Goal: Task Accomplishment & Management: Manage account settings

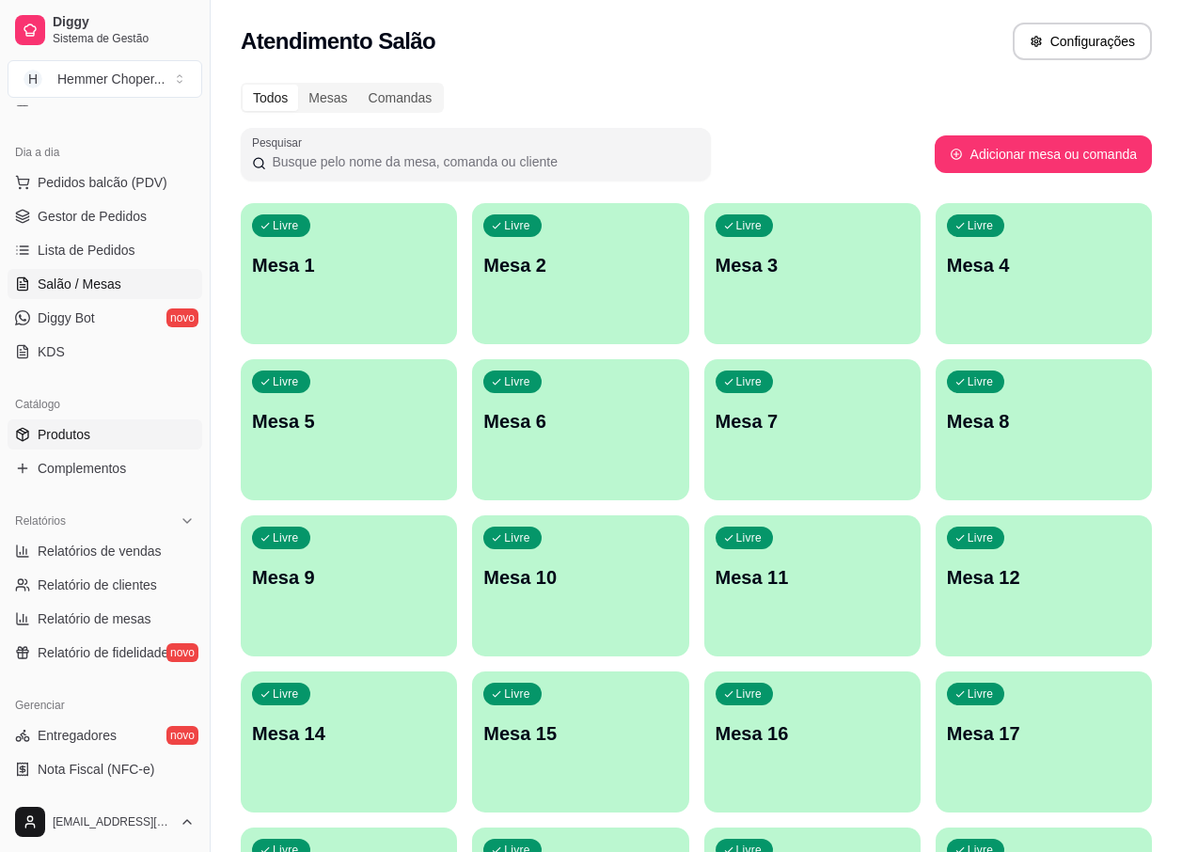
scroll to position [188, 0]
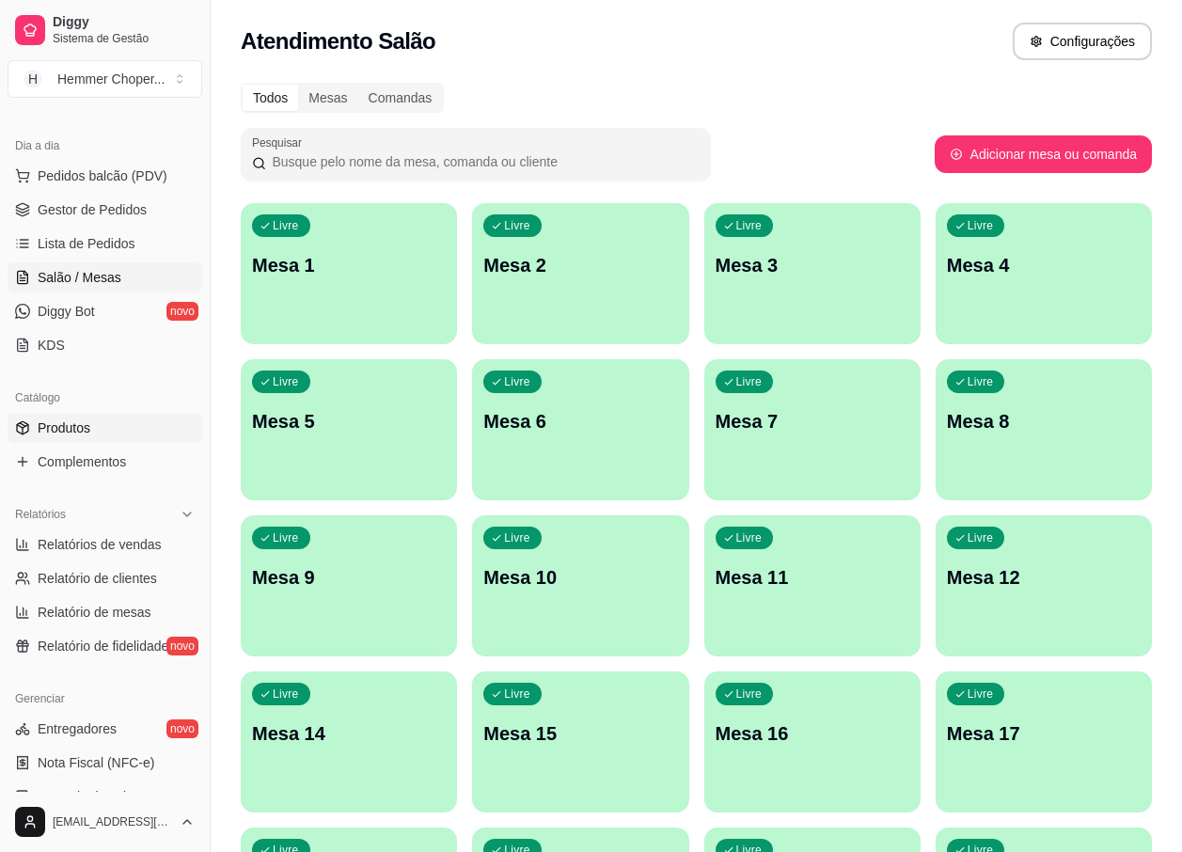
click at [72, 422] on span "Produtos" at bounding box center [64, 427] width 53 height 19
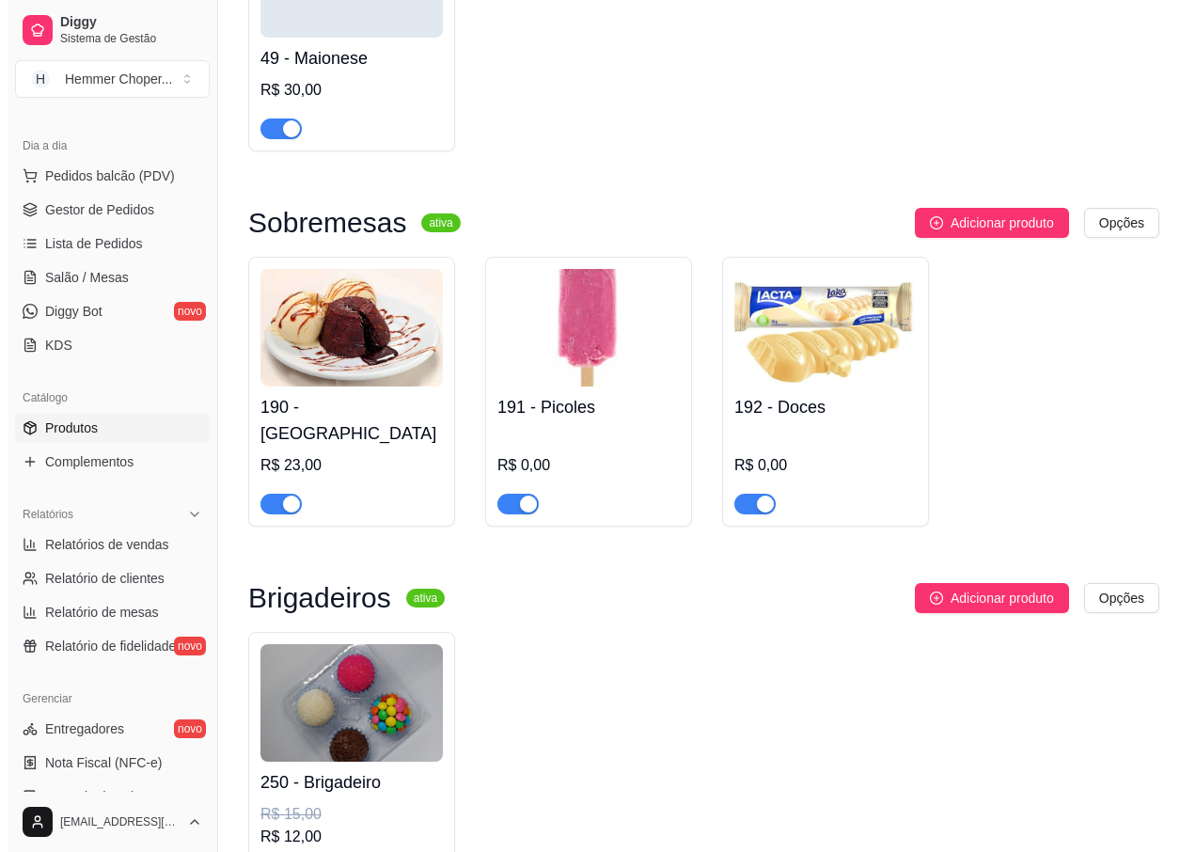
scroll to position [8418, 0]
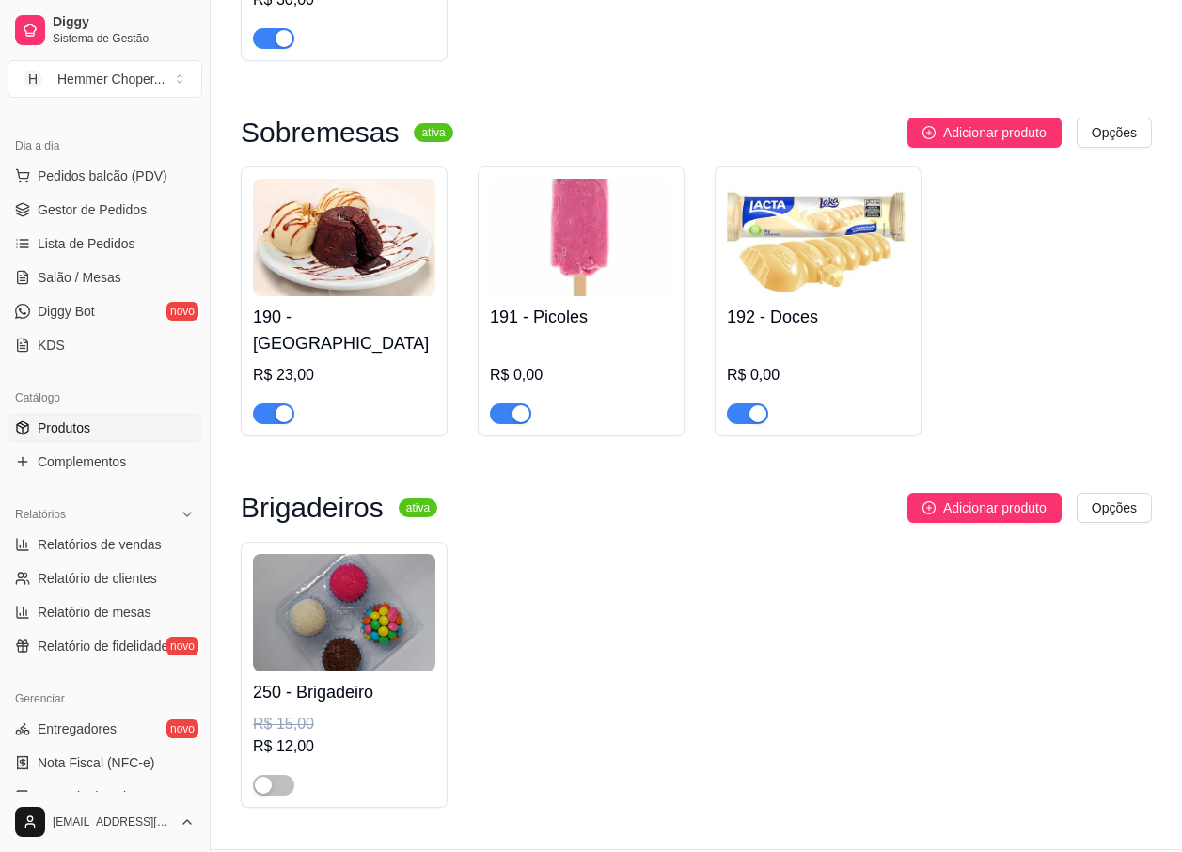
click at [314, 679] on h4 "250 - Brigadeiro" at bounding box center [344, 692] width 182 height 26
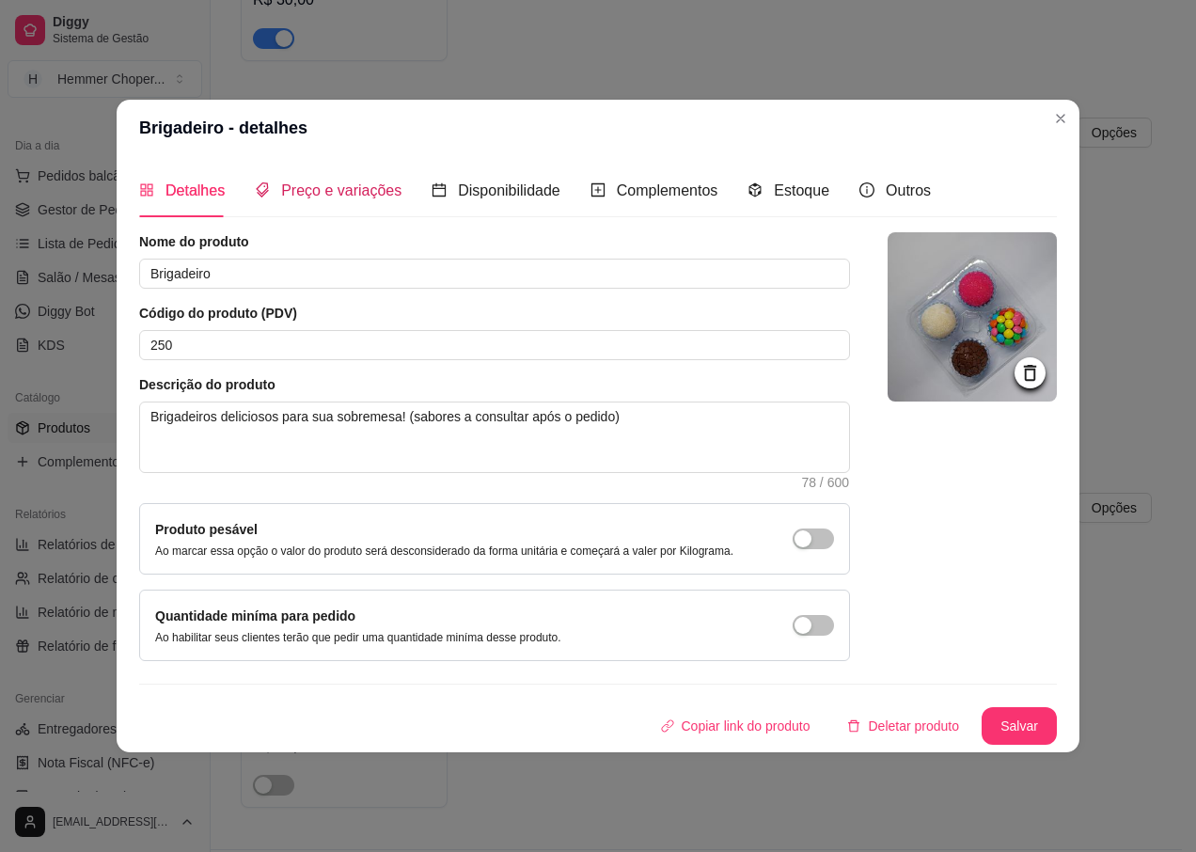
click at [320, 187] on span "Preço e variações" at bounding box center [341, 190] width 120 height 16
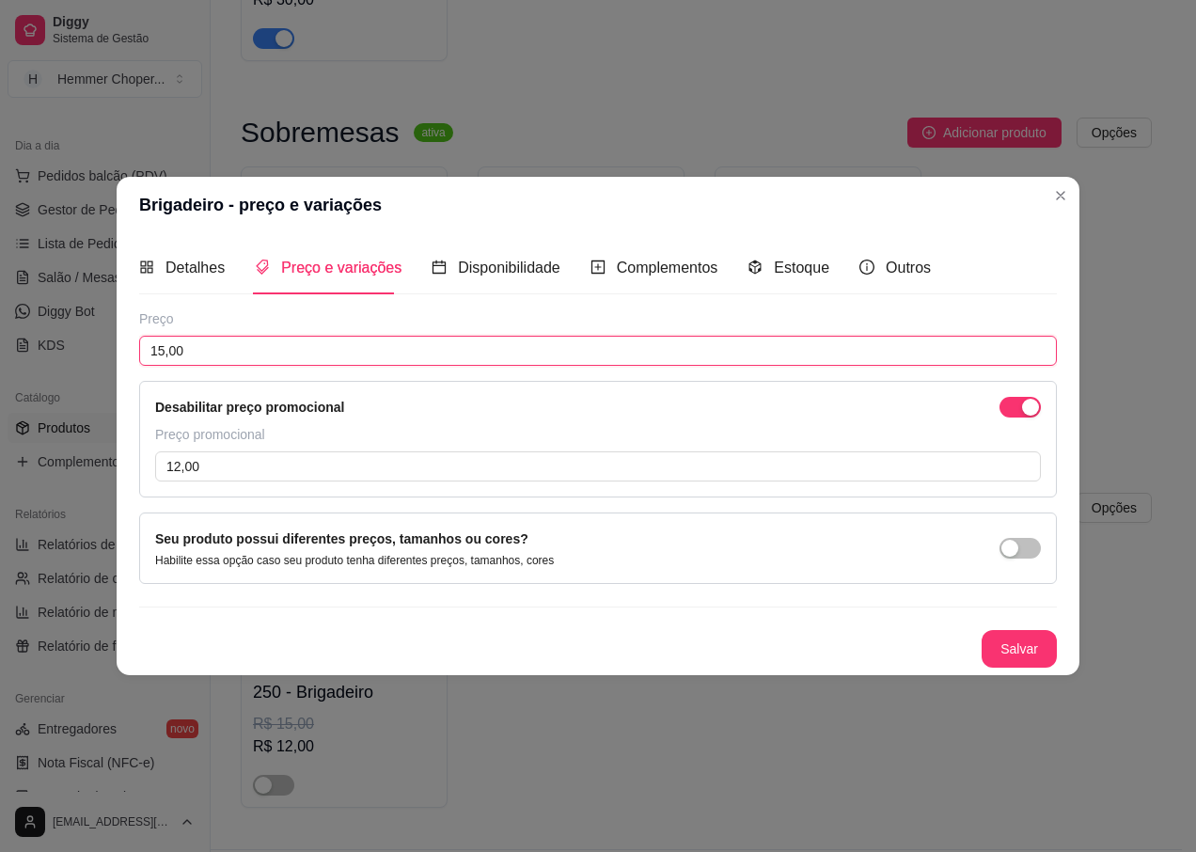
drag, startPoint x: 197, startPoint y: 350, endPoint x: 170, endPoint y: 353, distance: 27.5
click at [196, 350] on input "15,00" at bounding box center [597, 351] width 917 height 30
click at [170, 353] on input "15,00" at bounding box center [597, 351] width 917 height 30
drag, startPoint x: 184, startPoint y: 353, endPoint x: 132, endPoint y: 352, distance: 52.7
click at [132, 352] on div "Detalhes Preço e variações Disponibilidade Complementos Estoque Outros Nome do …" at bounding box center [598, 454] width 963 height 442
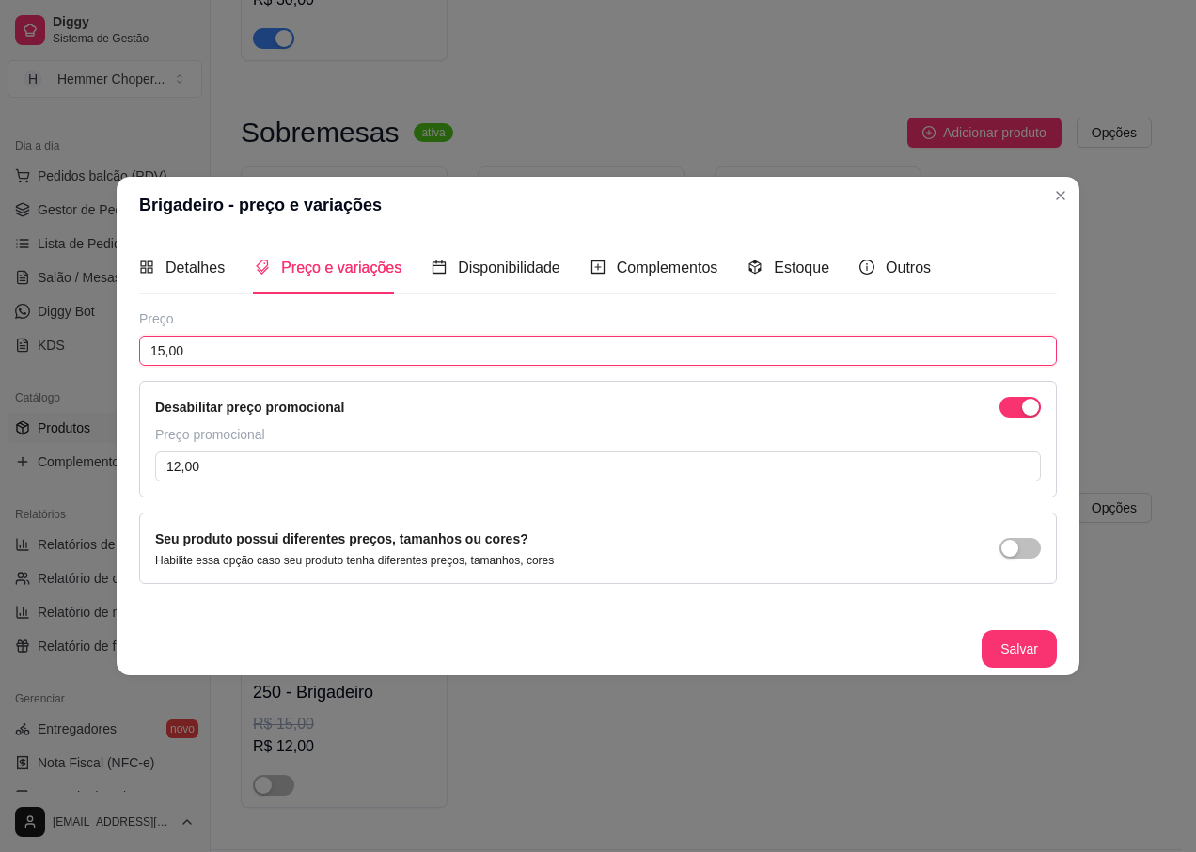
click at [221, 351] on input "15,00" at bounding box center [597, 351] width 917 height 30
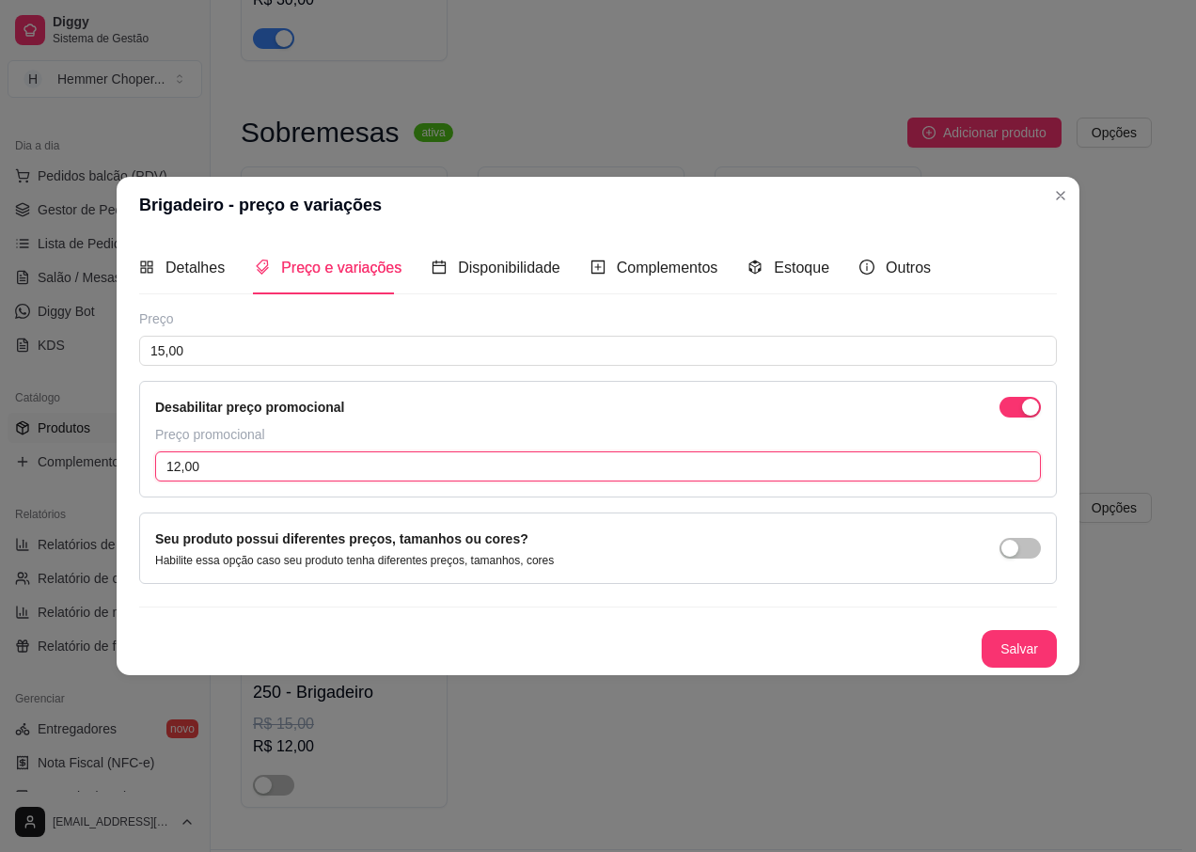
click at [245, 476] on input "12,00" at bounding box center [598, 466] width 886 height 30
type input "14,00"
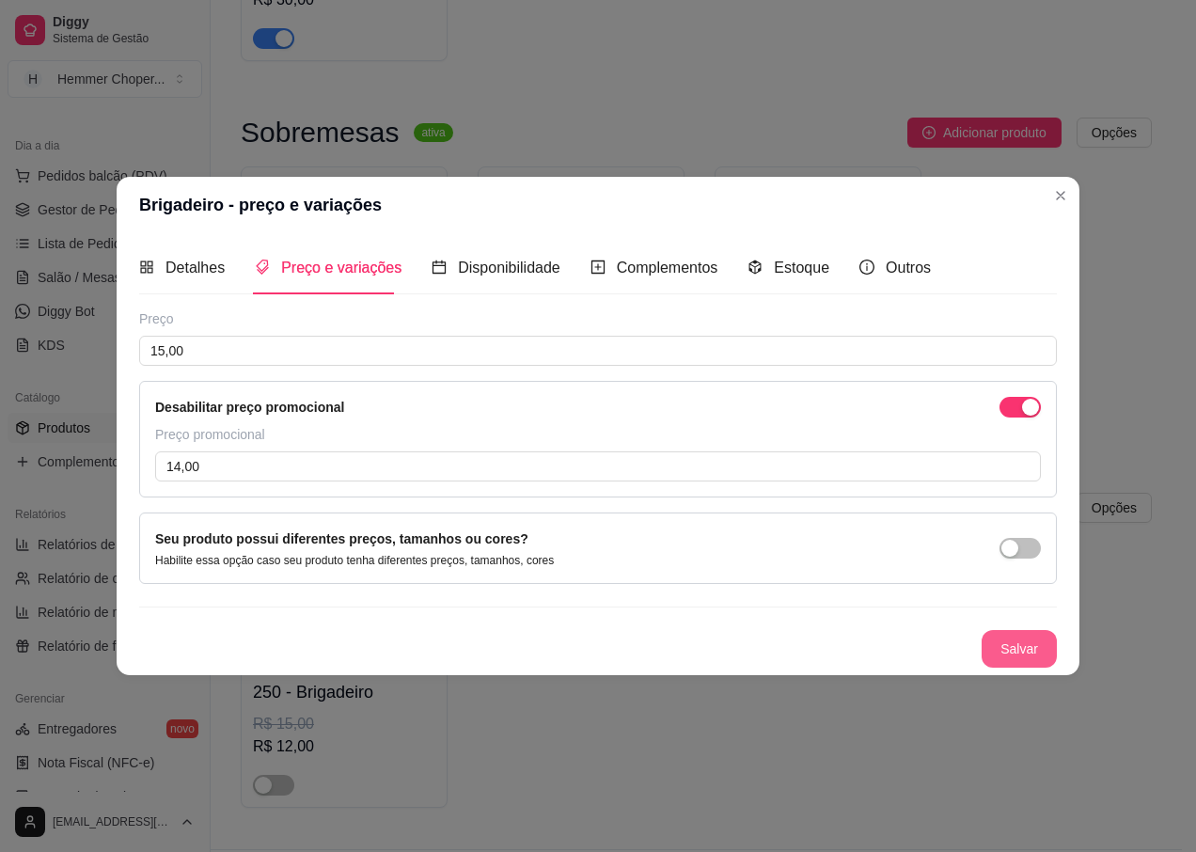
click at [1015, 647] on button "Salvar" at bounding box center [1018, 649] width 75 height 38
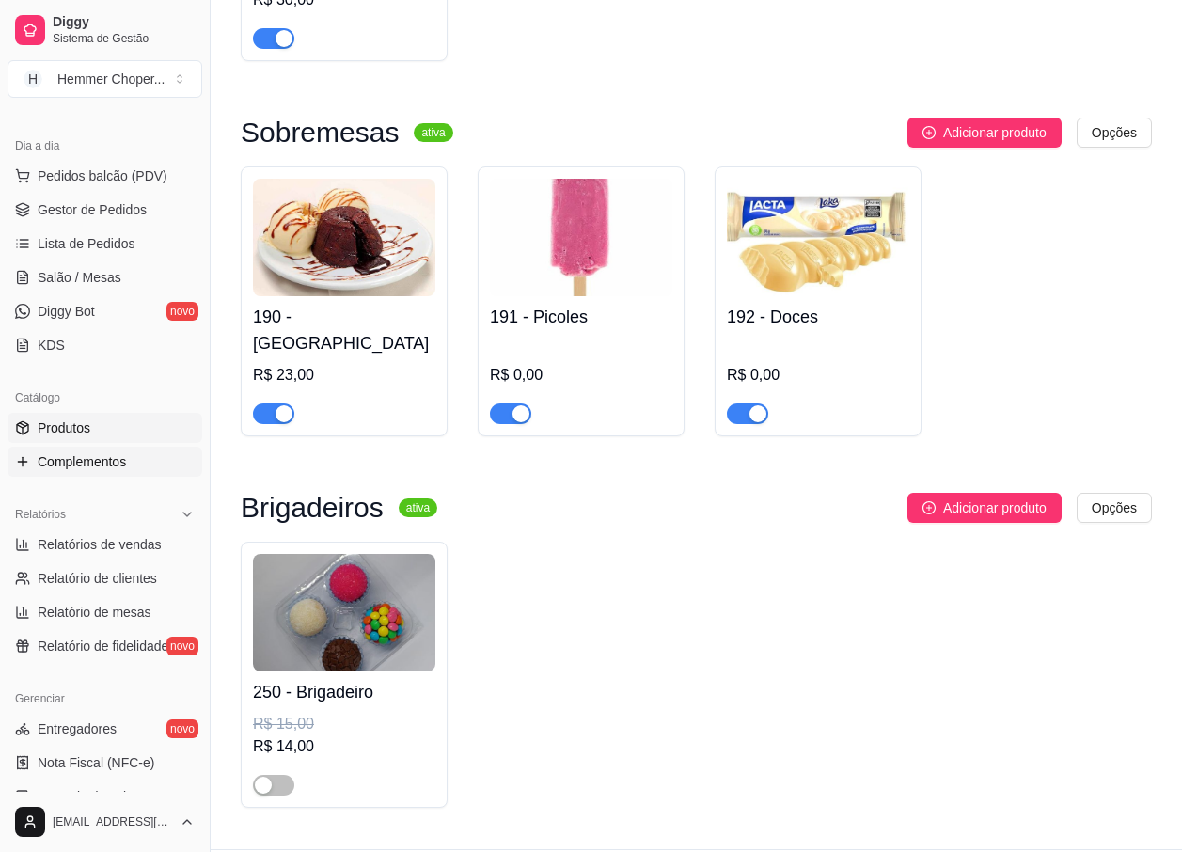
click at [39, 462] on span "Complementos" at bounding box center [82, 461] width 88 height 19
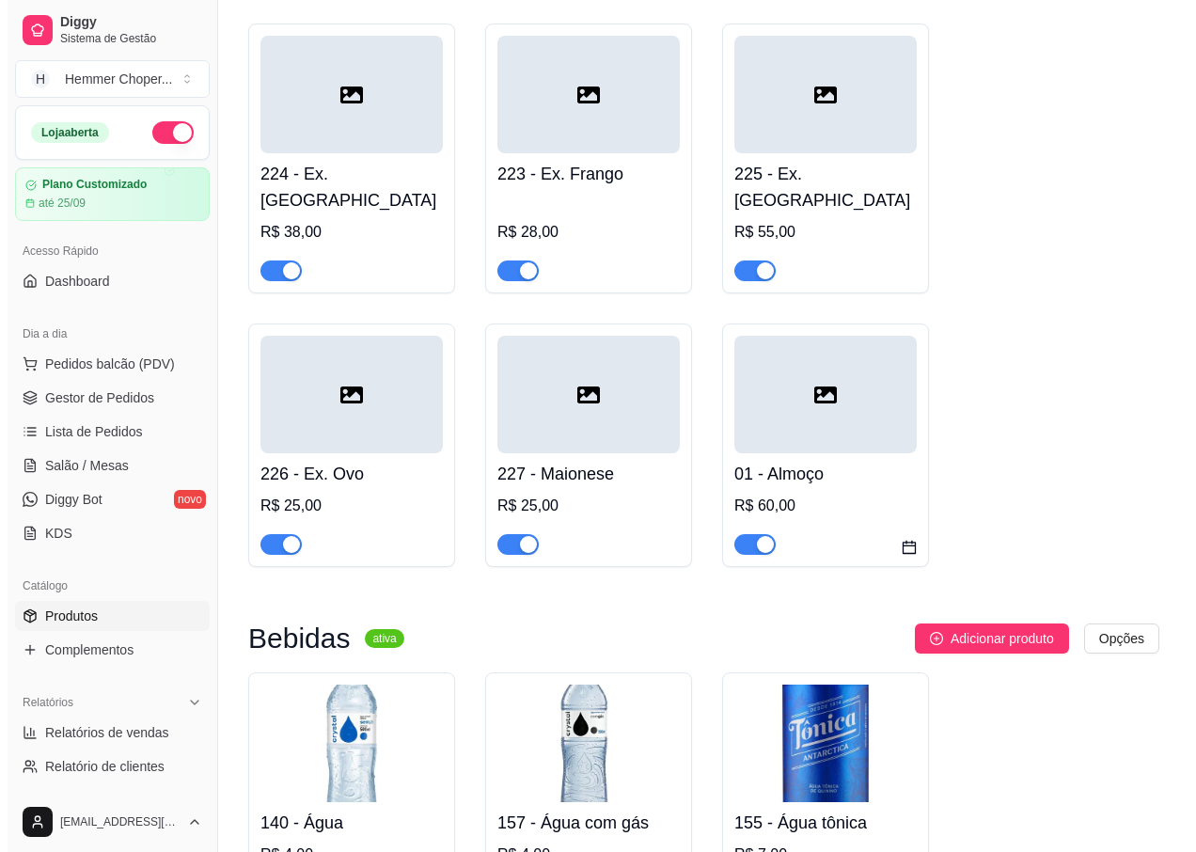
scroll to position [334, 0]
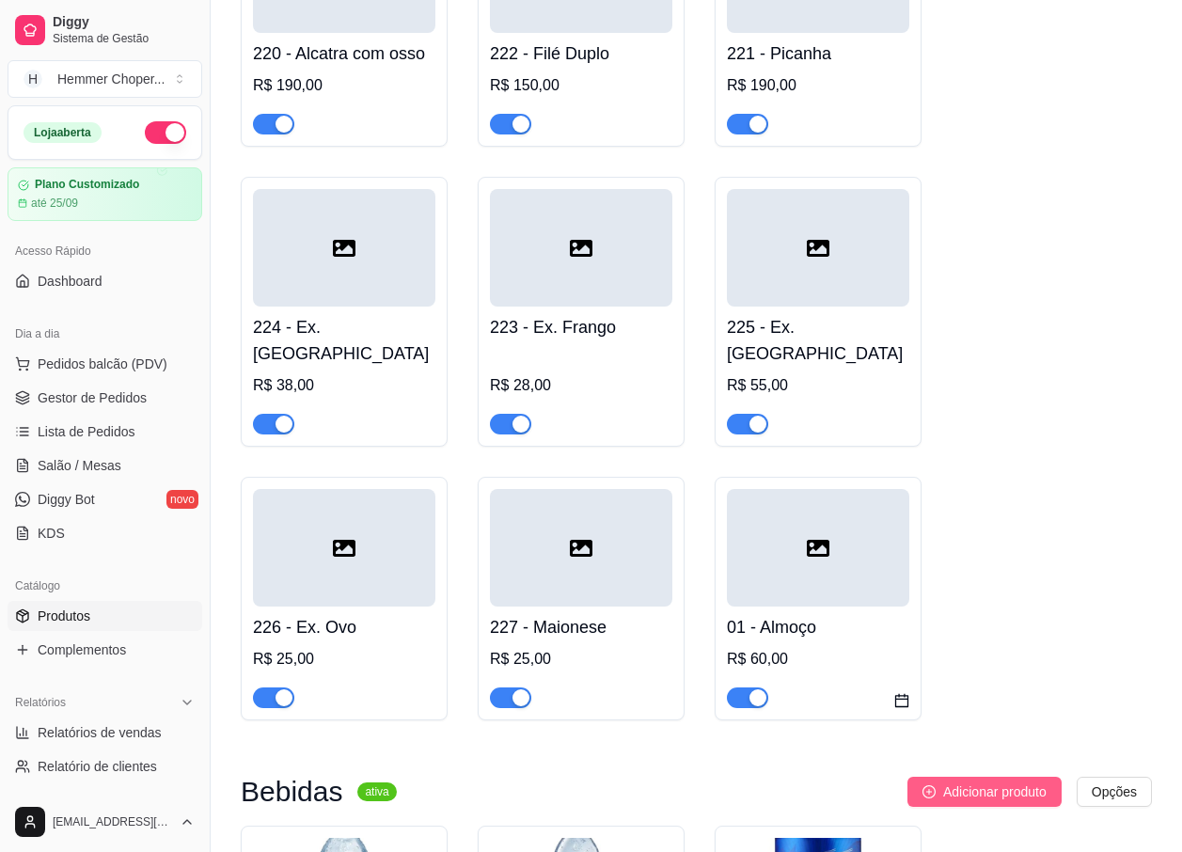
click at [961, 781] on span "Adicionar produto" at bounding box center [994, 791] width 103 height 21
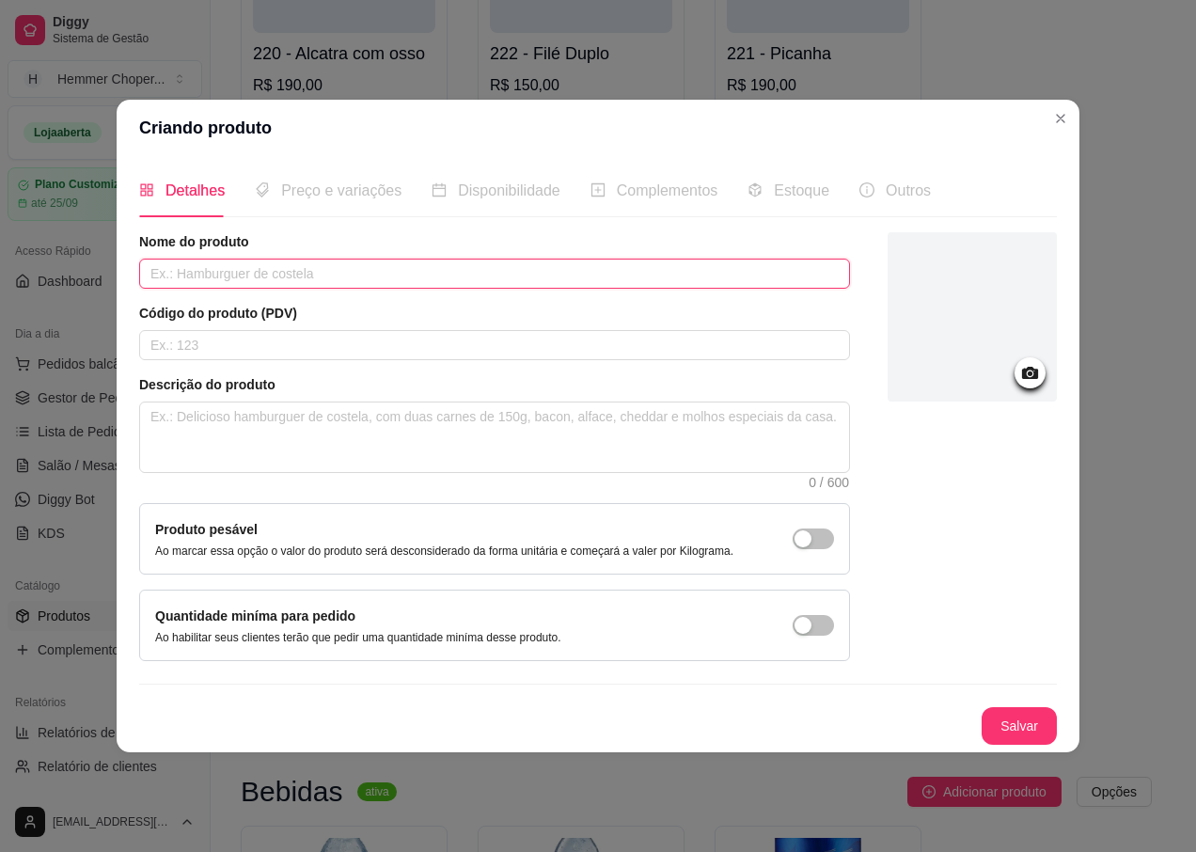
click at [193, 278] on input "text" at bounding box center [494, 274] width 711 height 30
type input "b"
type input "BRIGADEIRO [PERSON_NAME]"
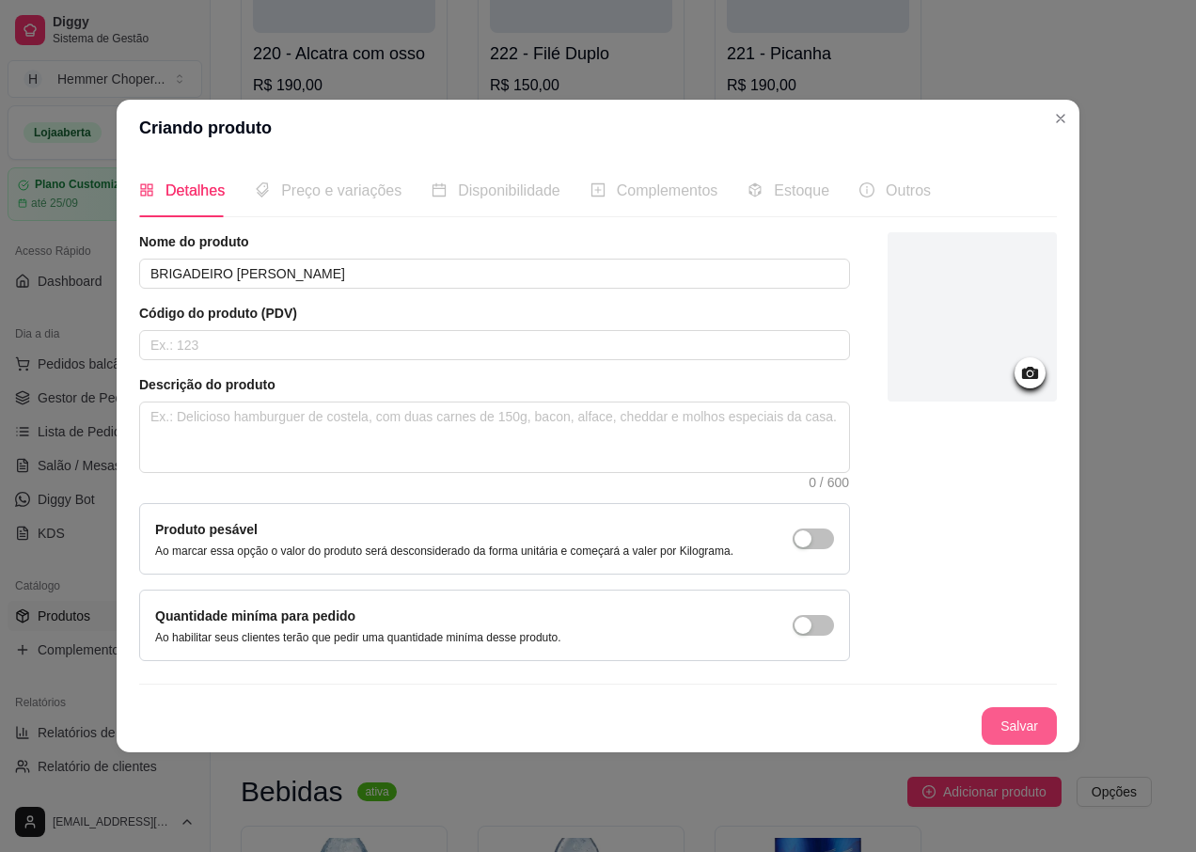
click at [1011, 719] on button "Salvar" at bounding box center [1018, 726] width 75 height 38
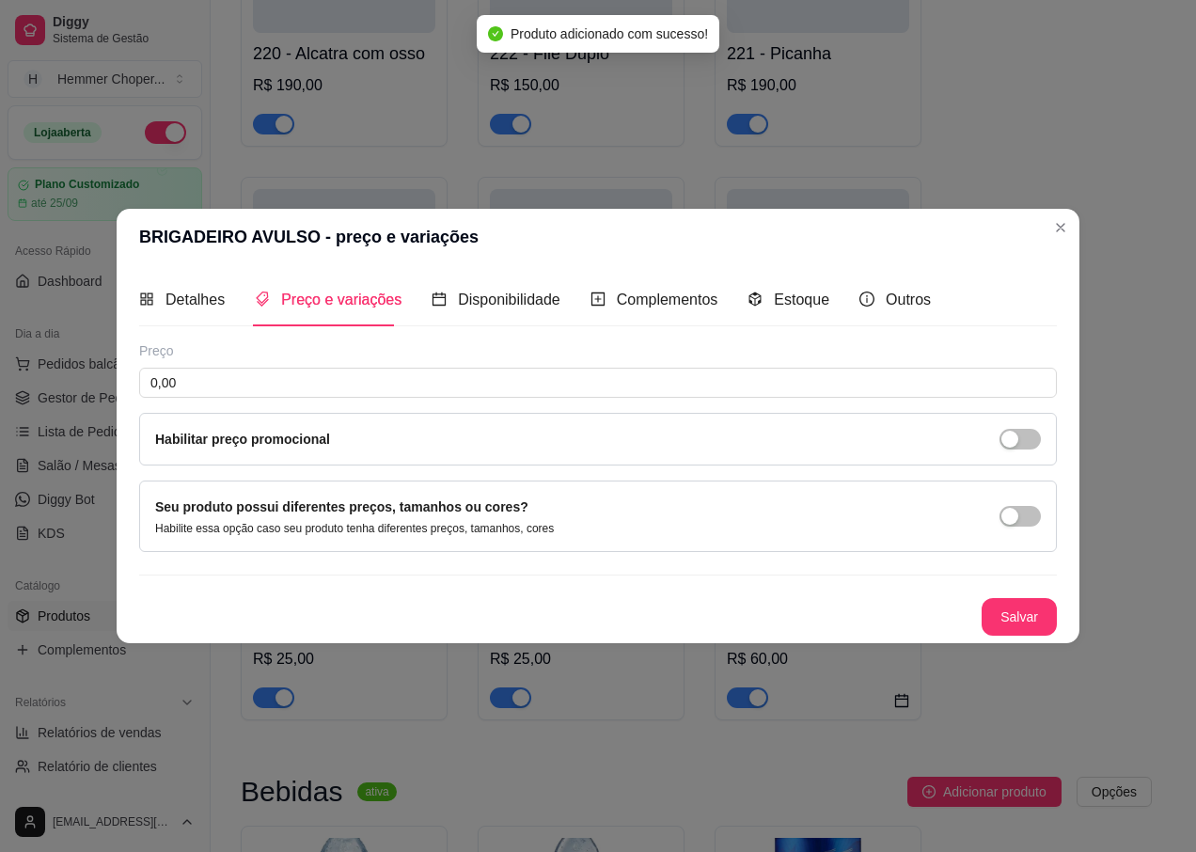
click at [351, 304] on span "Preço e variações" at bounding box center [341, 299] width 120 height 16
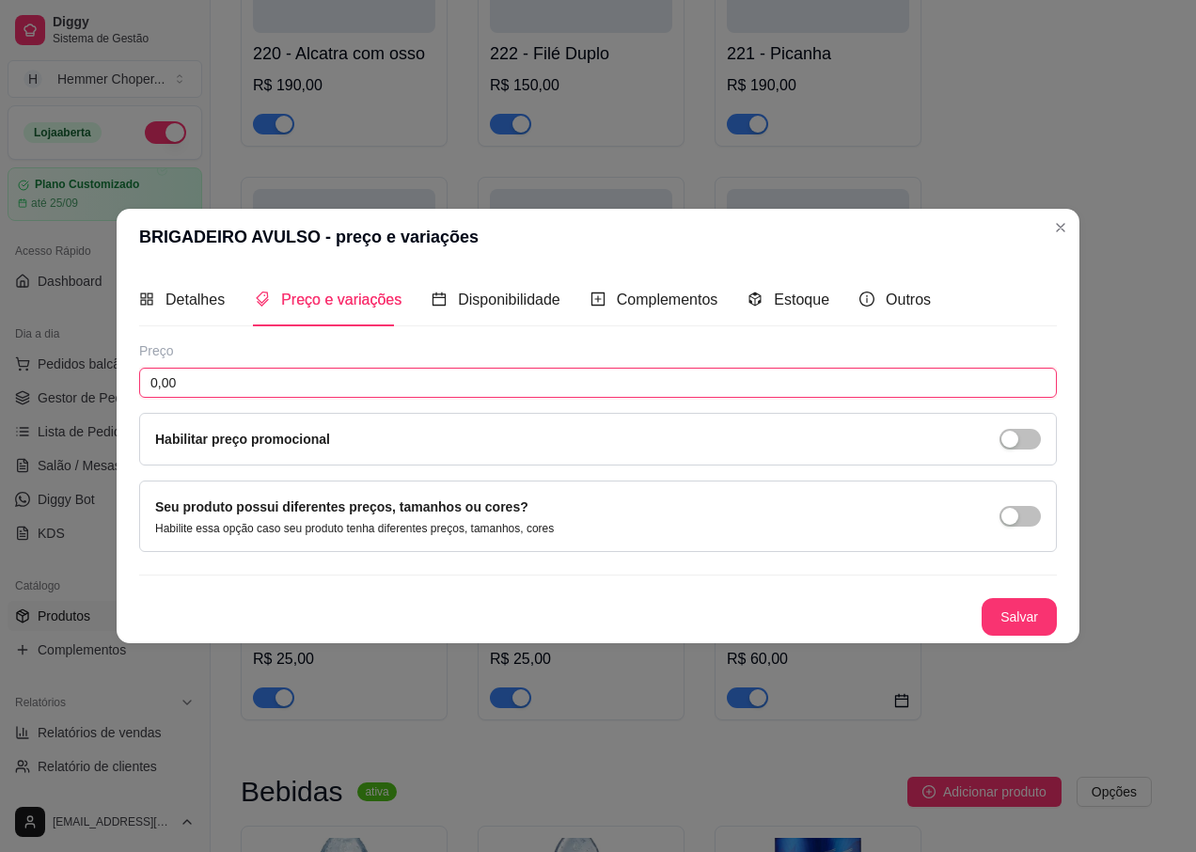
click at [203, 384] on input "0,00" at bounding box center [597, 383] width 917 height 30
type input "3,00"
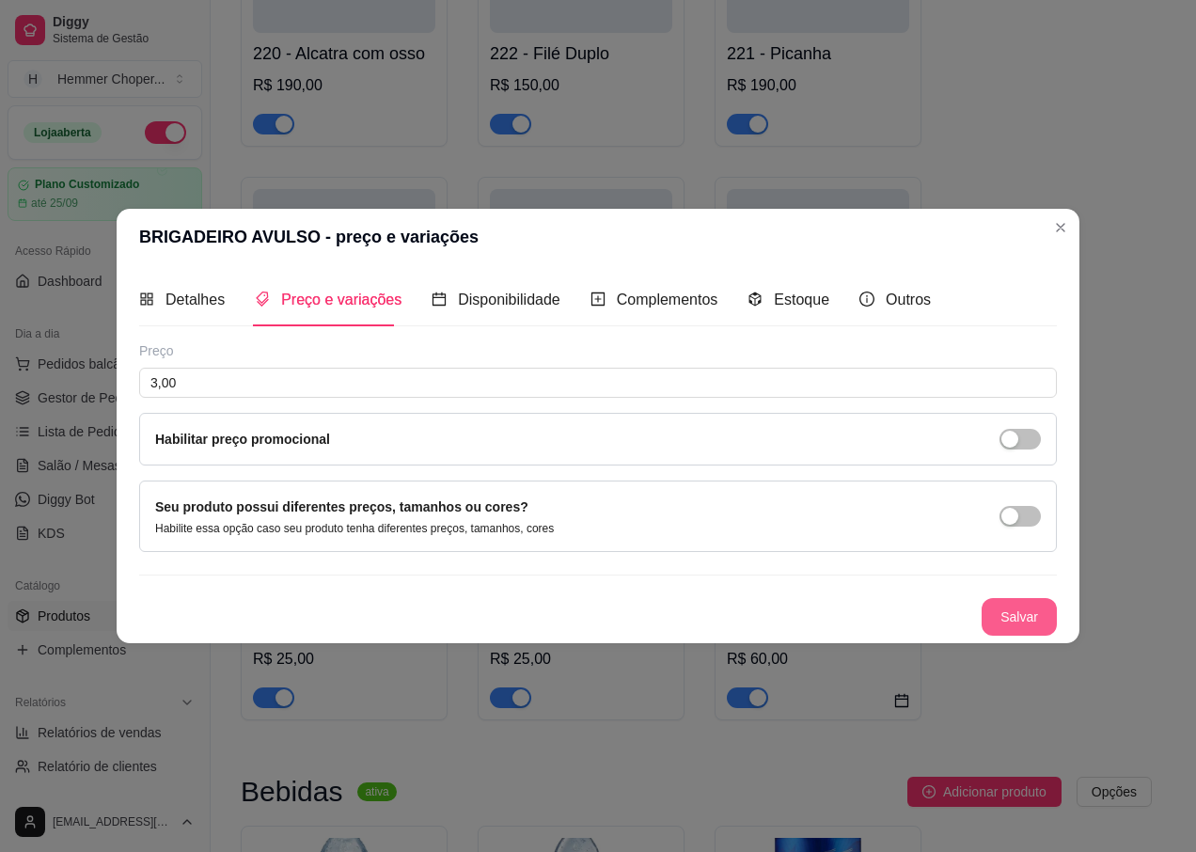
click at [1005, 617] on button "Salvar" at bounding box center [1018, 617] width 75 height 38
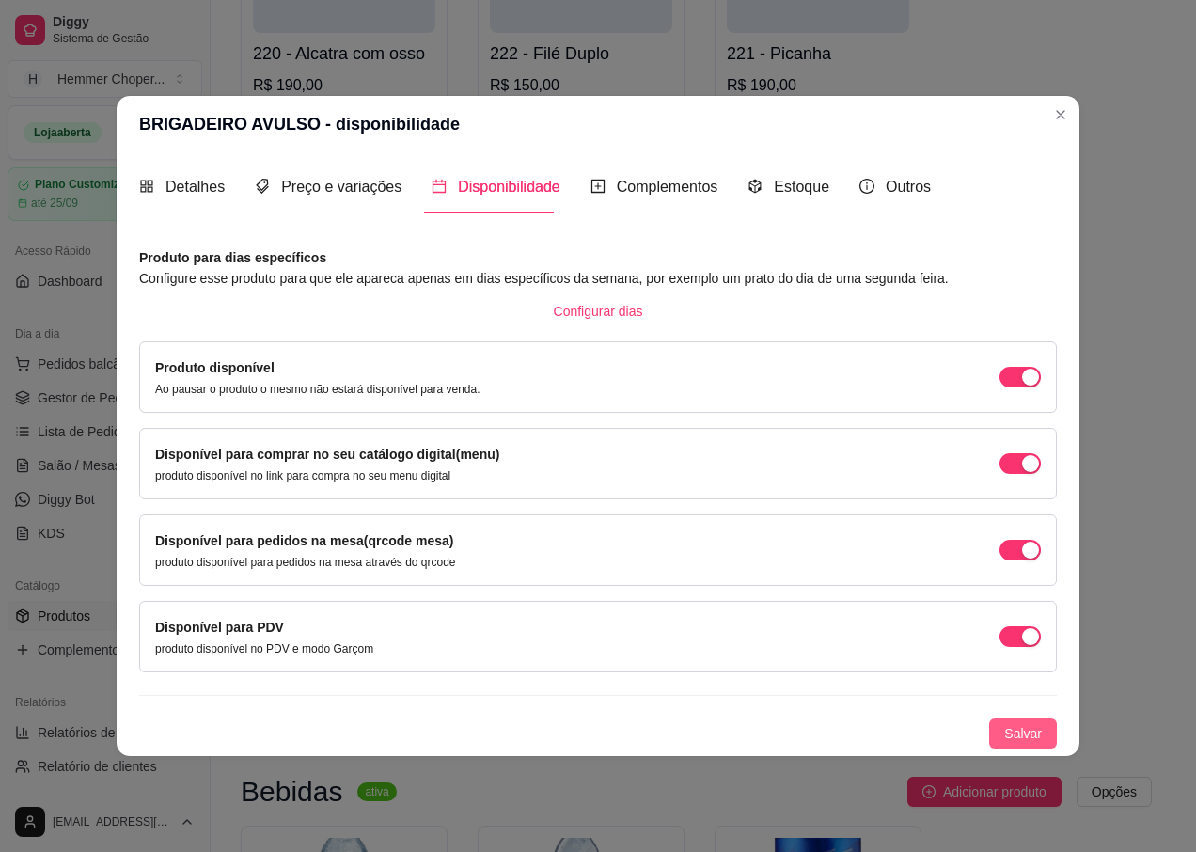
click at [1017, 729] on span "Salvar" at bounding box center [1023, 733] width 38 height 21
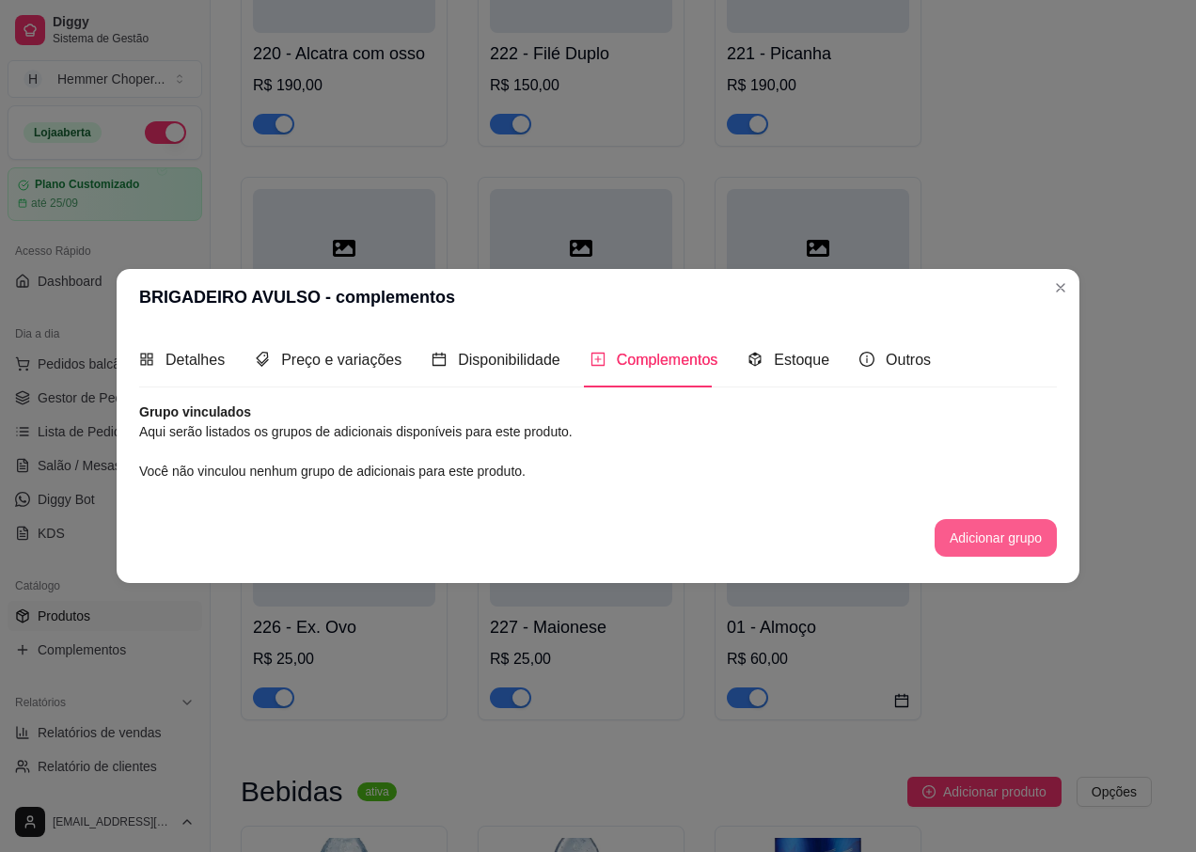
click at [977, 530] on button "Adicionar grupo" at bounding box center [995, 538] width 122 height 38
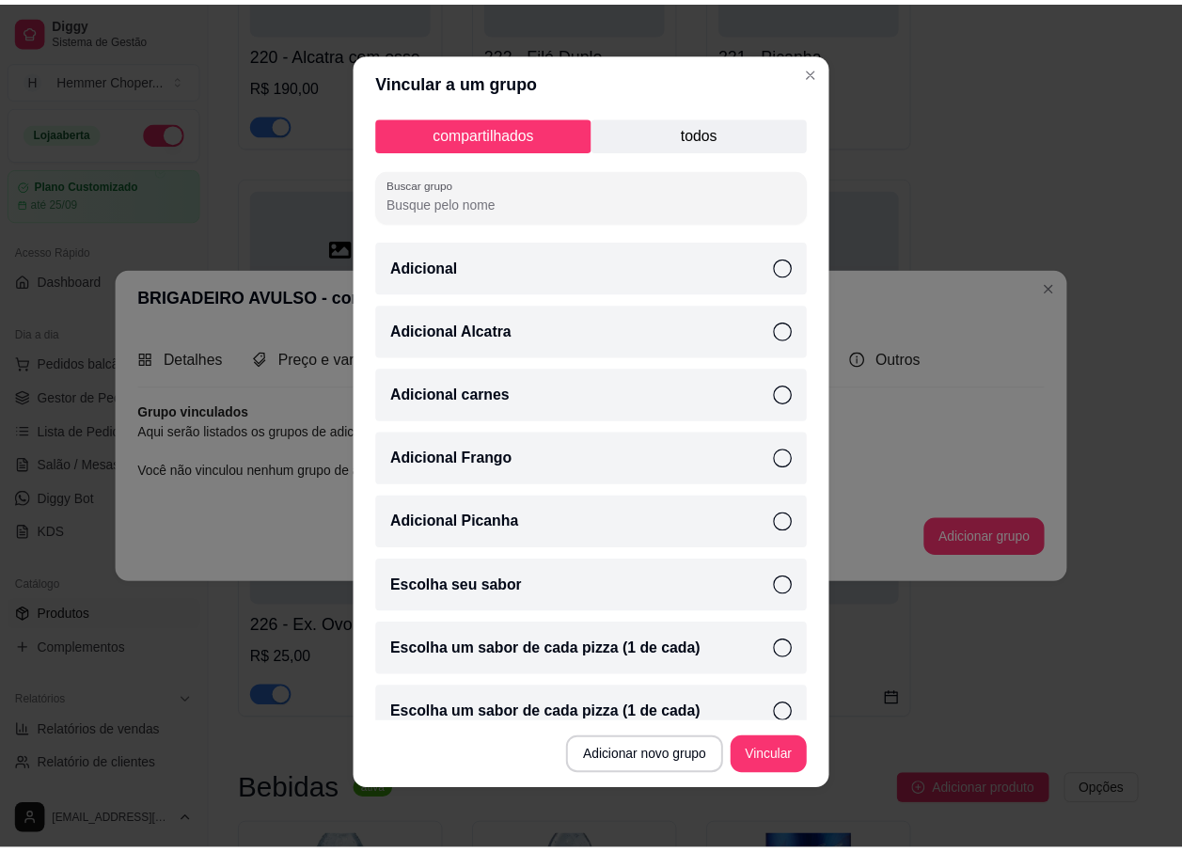
scroll to position [0, 0]
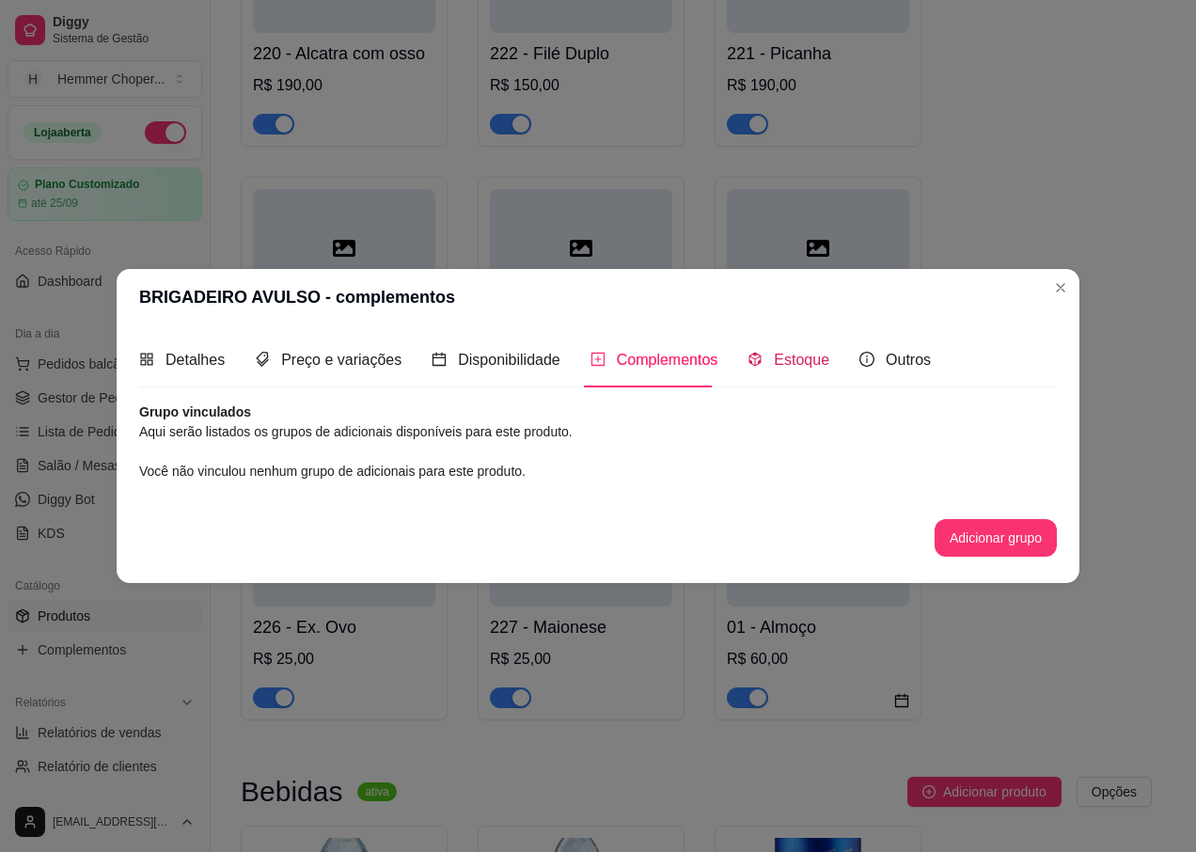
click at [811, 363] on span "Estoque" at bounding box center [801, 360] width 55 height 16
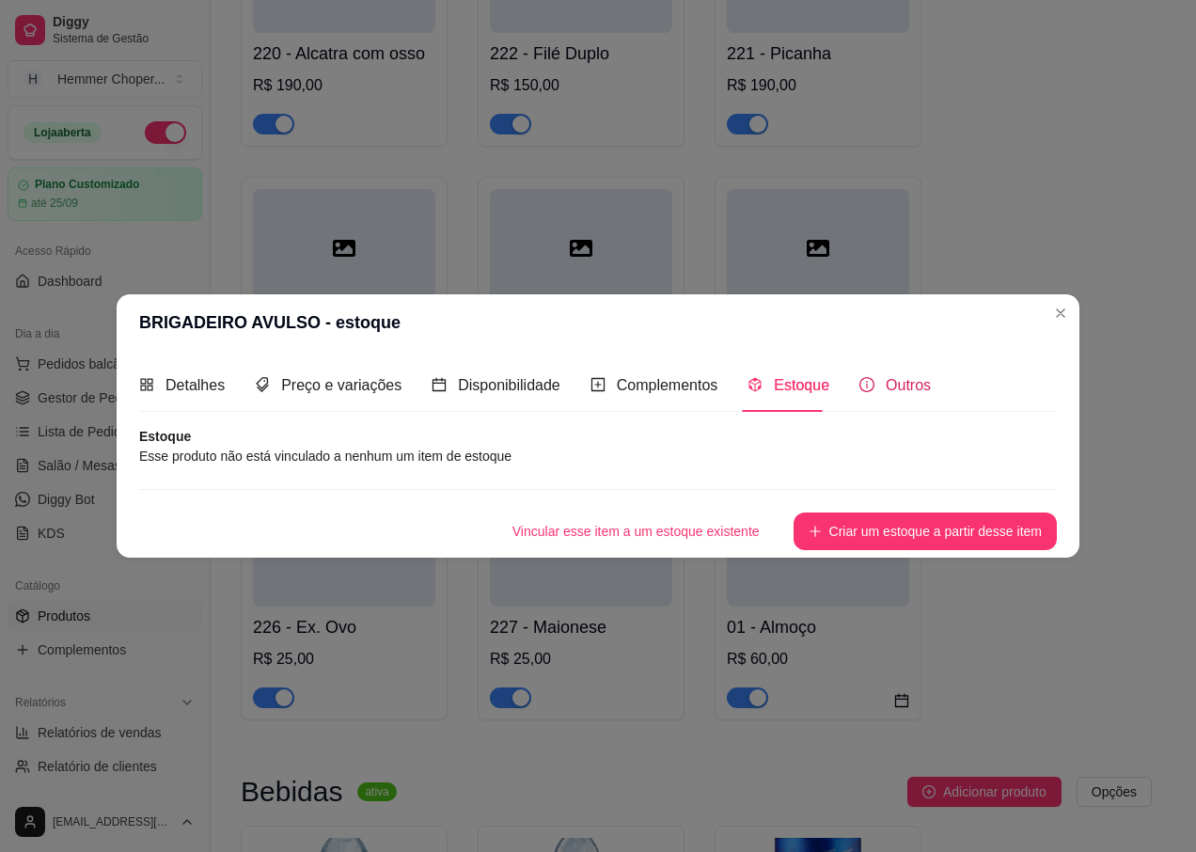
click at [895, 393] on span "Outros" at bounding box center [908, 385] width 45 height 16
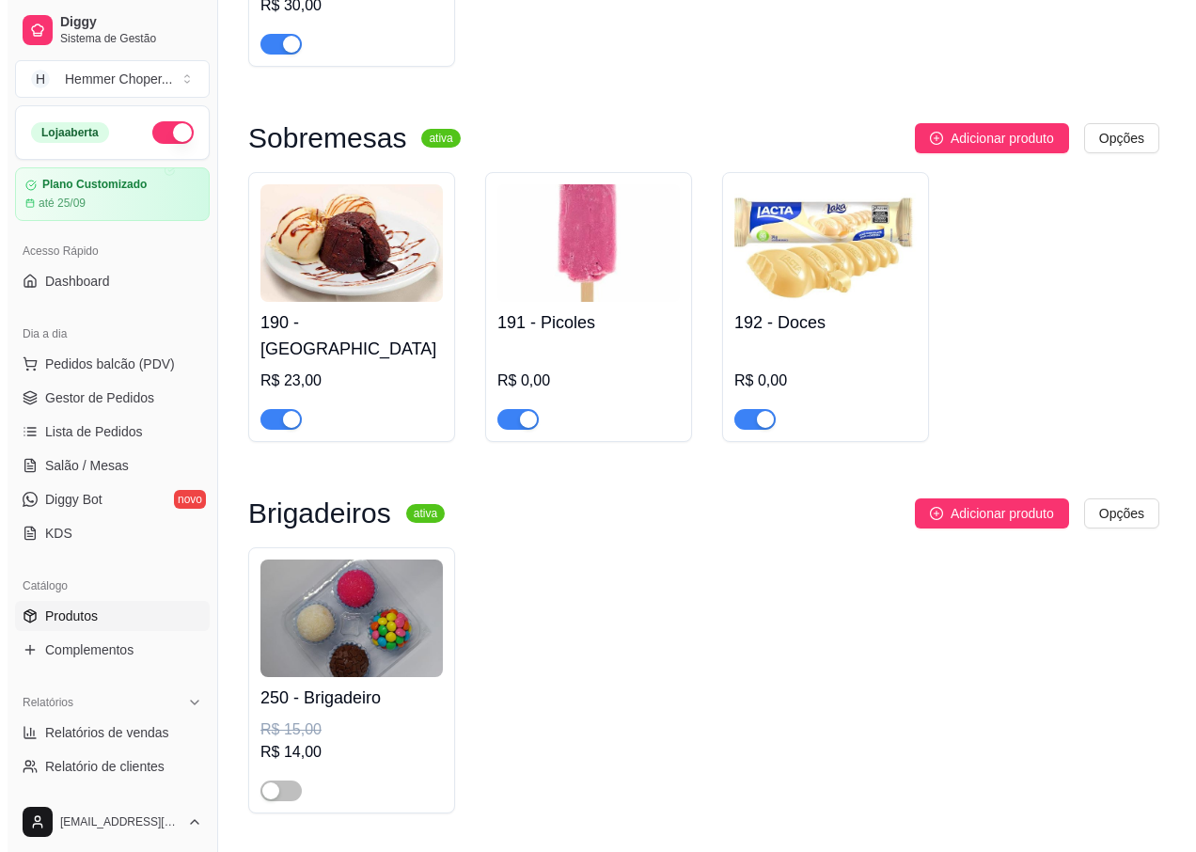
scroll to position [8418, 0]
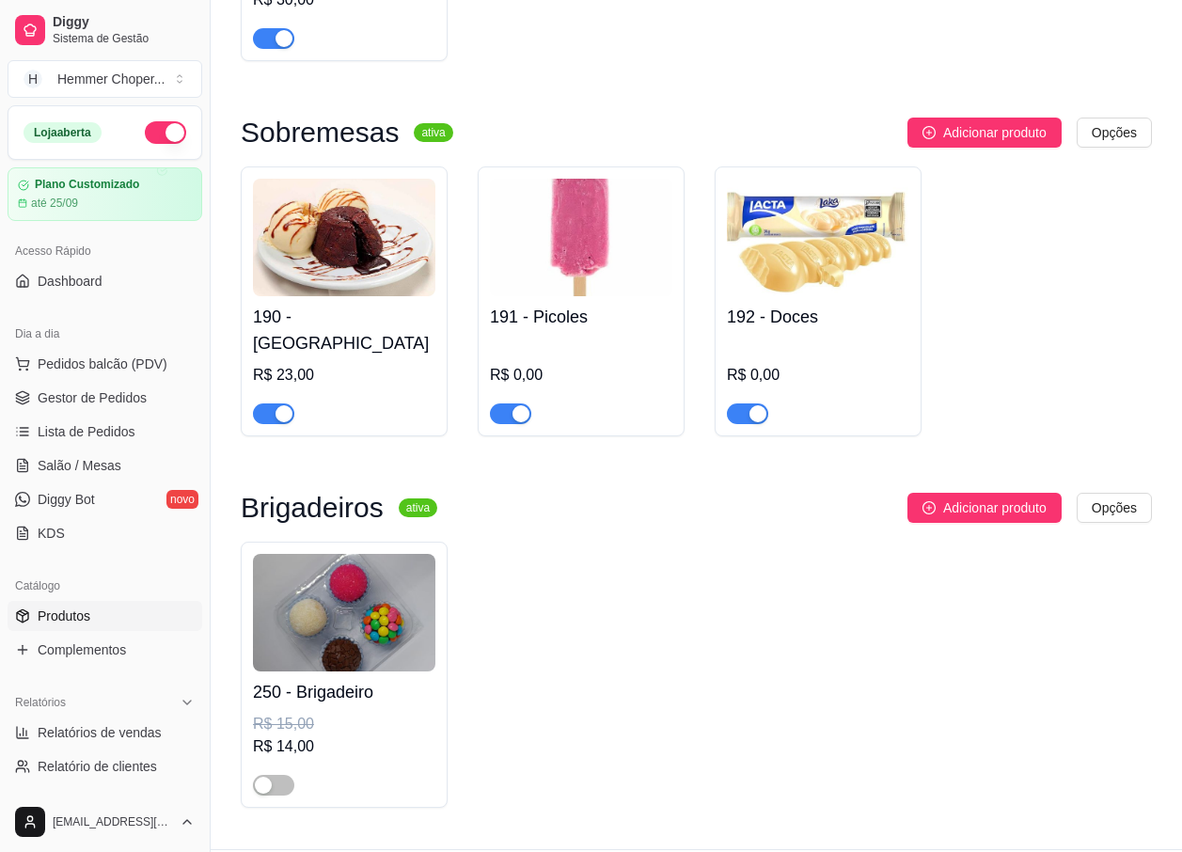
click at [314, 735] on div "R$ 14,00" at bounding box center [344, 746] width 182 height 23
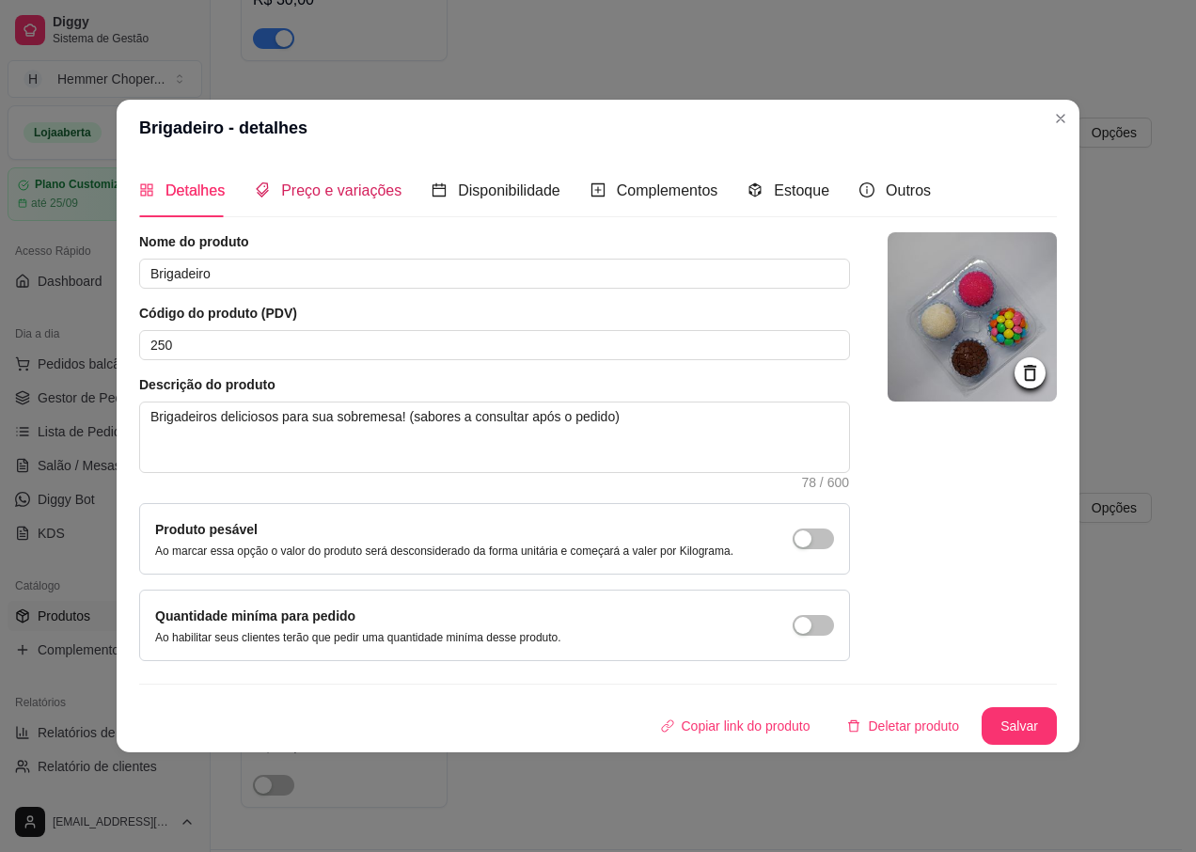
click at [340, 194] on span "Preço e variações" at bounding box center [341, 190] width 120 height 16
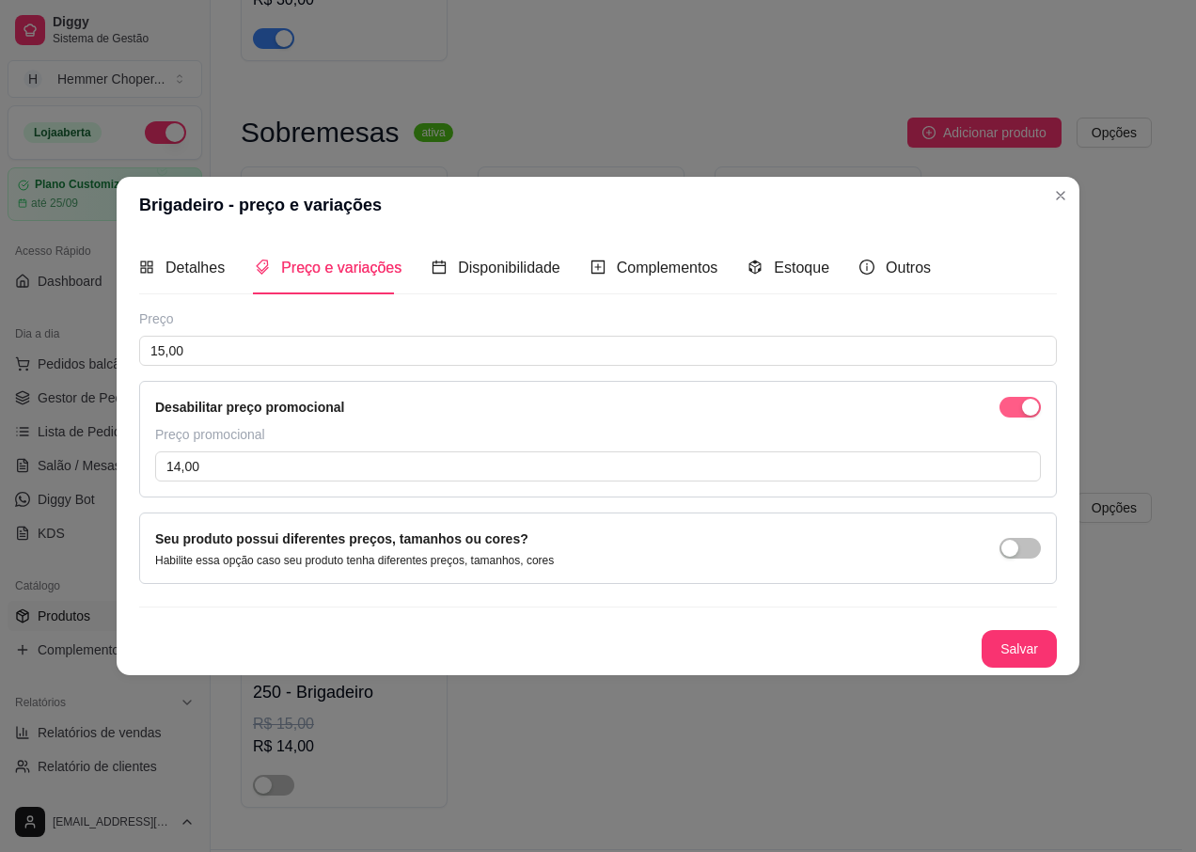
click at [1030, 410] on div "button" at bounding box center [1030, 407] width 17 height 17
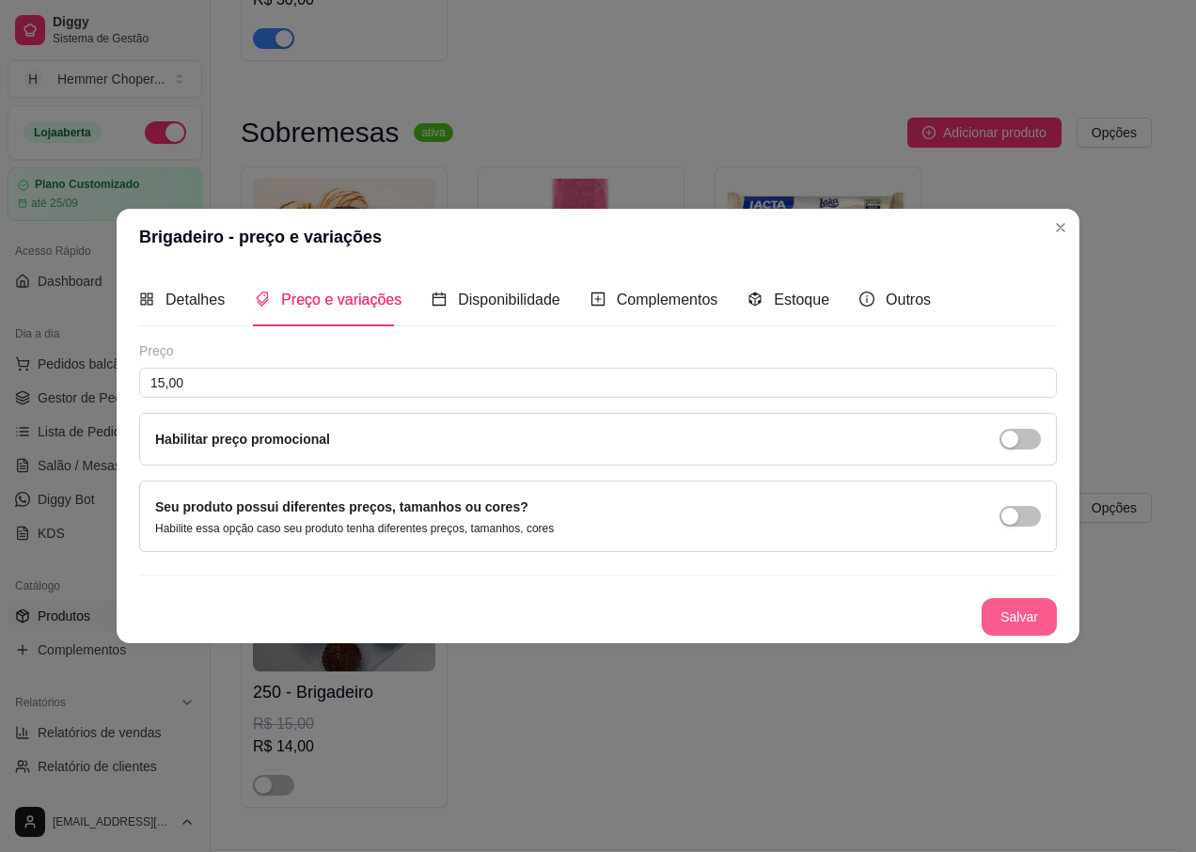
click at [1027, 613] on button "Salvar" at bounding box center [1018, 617] width 75 height 38
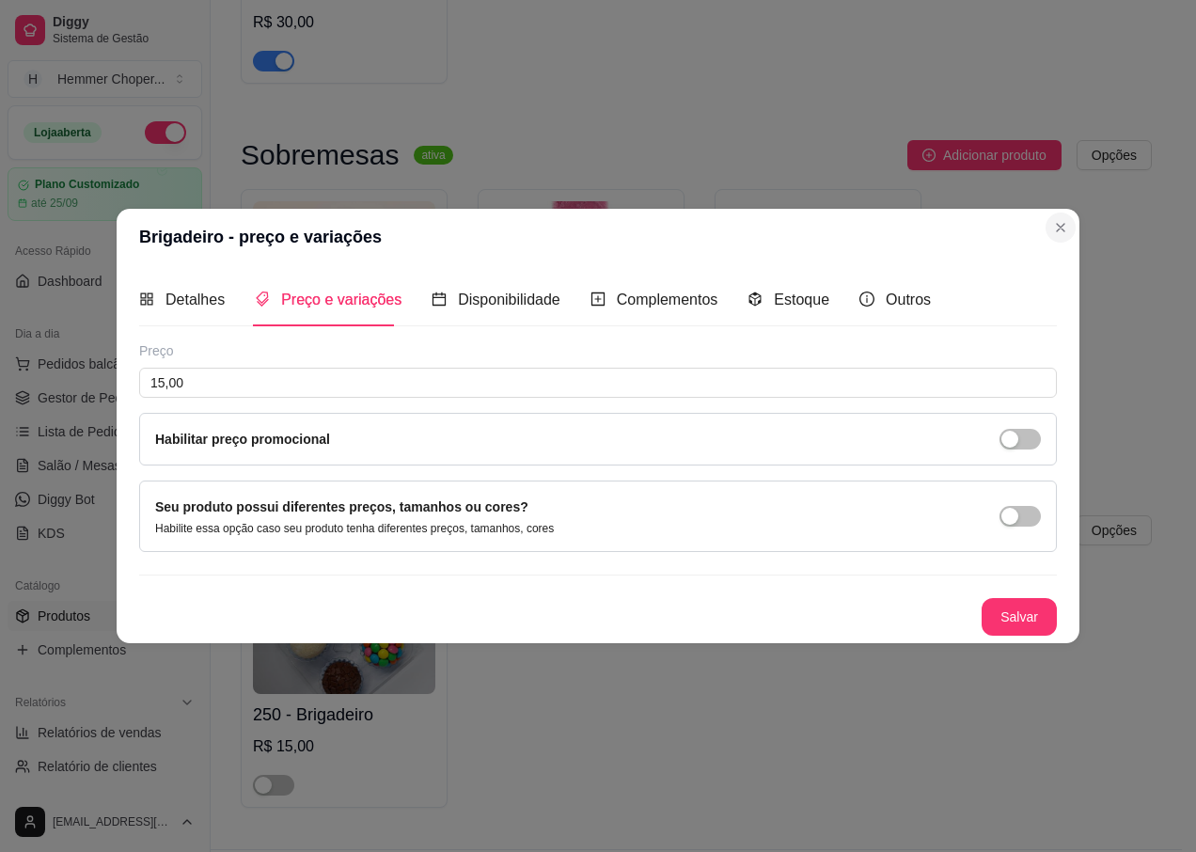
scroll to position [6997, 0]
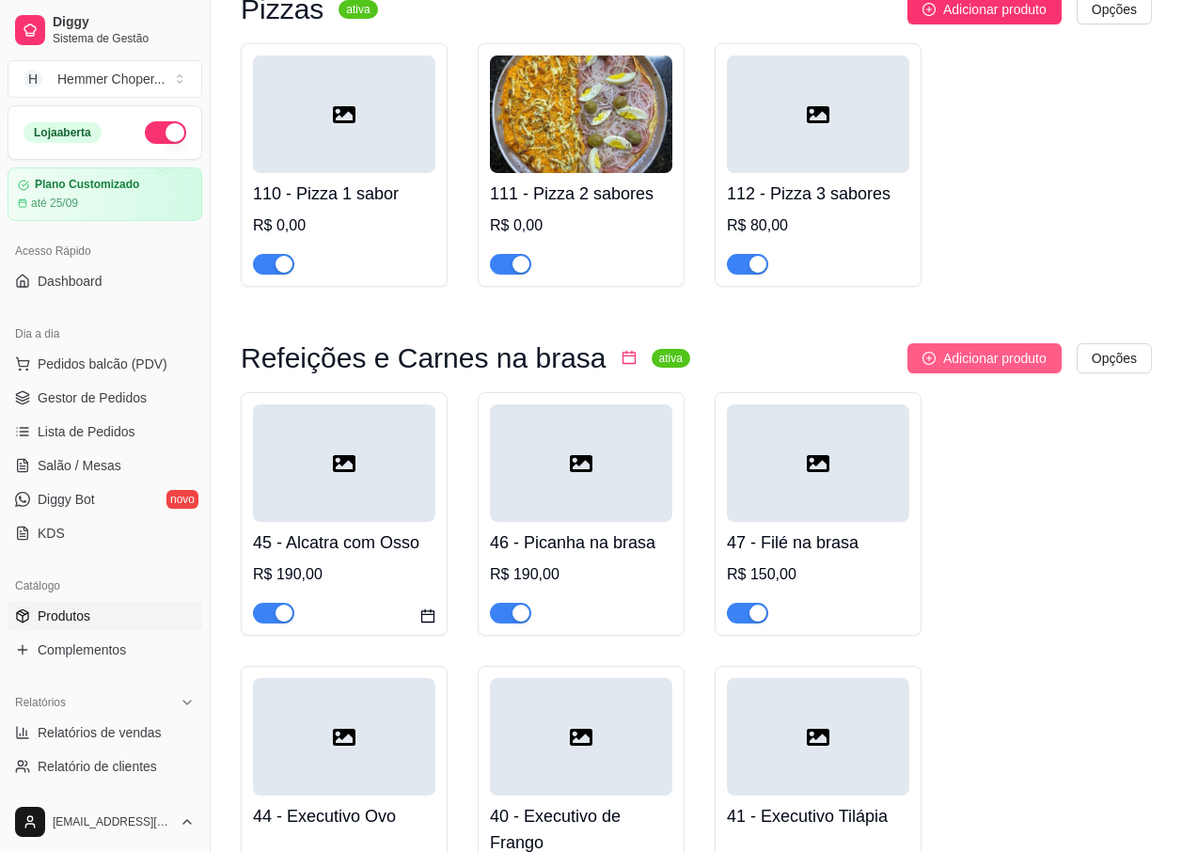
click at [989, 348] on span "Adicionar produto" at bounding box center [994, 358] width 103 height 21
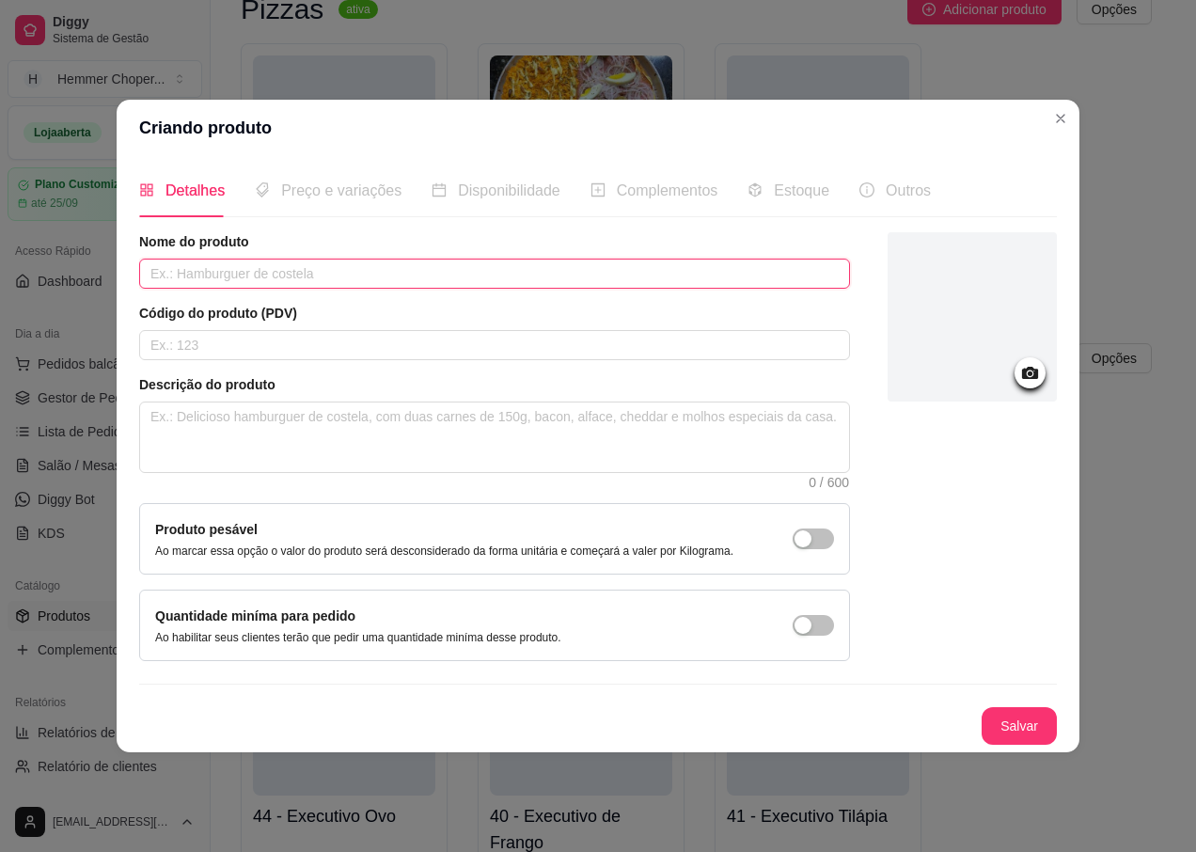
click at [256, 274] on input "text" at bounding box center [494, 274] width 711 height 30
type input "BRIGADEIRO [PERSON_NAME]"
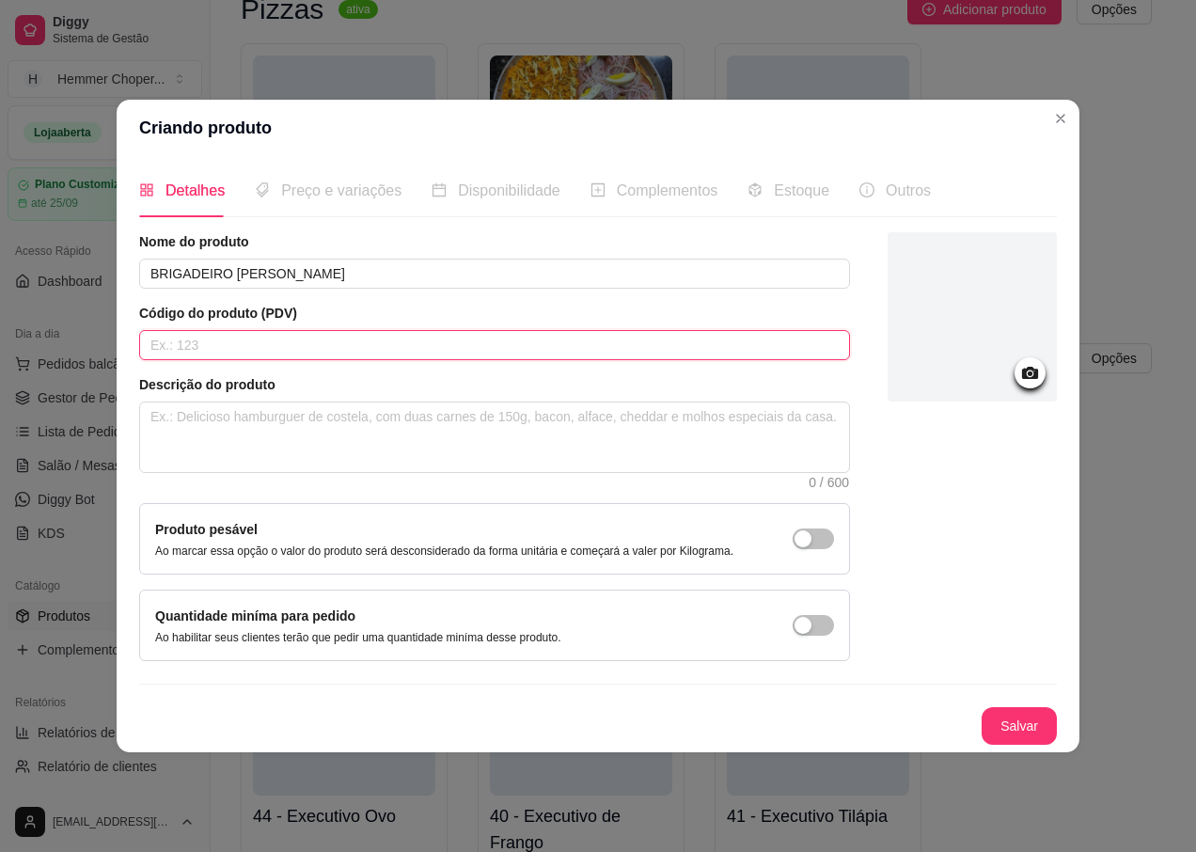
click at [250, 342] on input "text" at bounding box center [494, 345] width 711 height 30
type input "5"
type input "251"
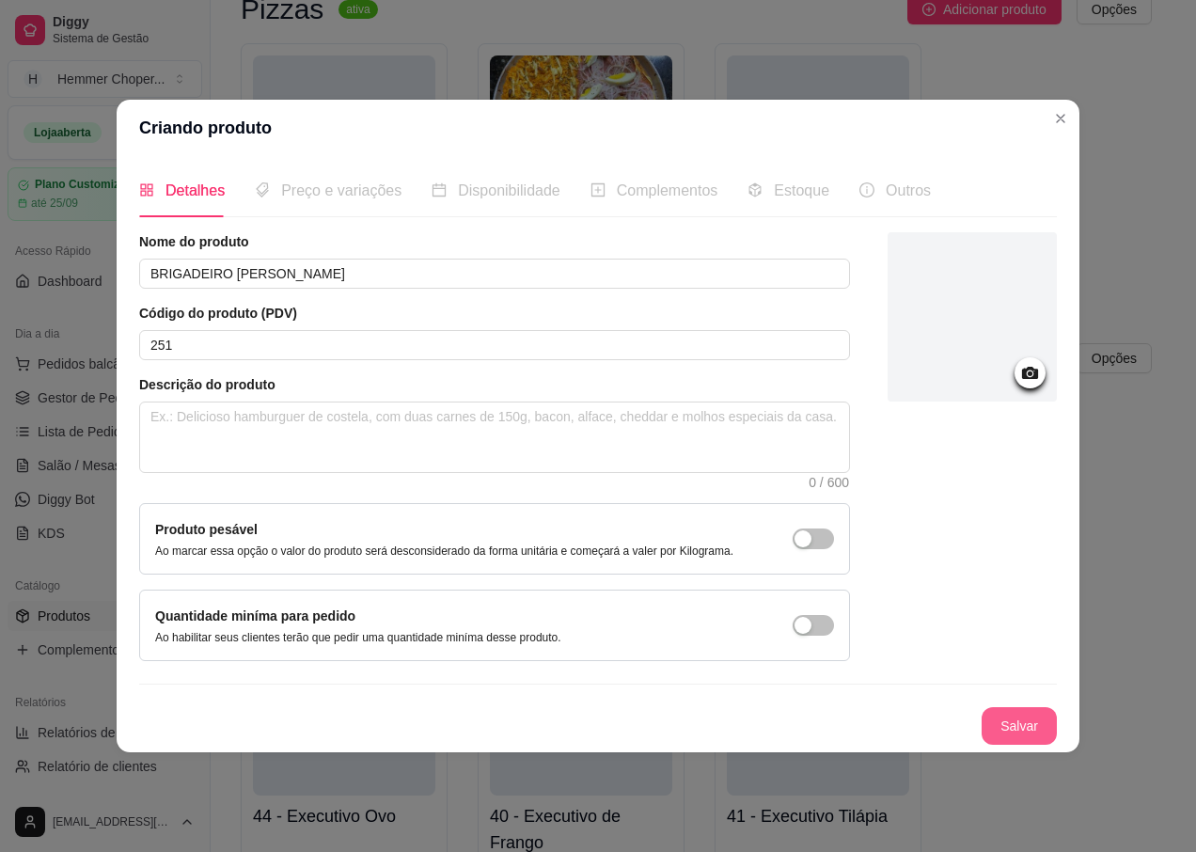
click at [1012, 723] on button "Salvar" at bounding box center [1018, 726] width 75 height 38
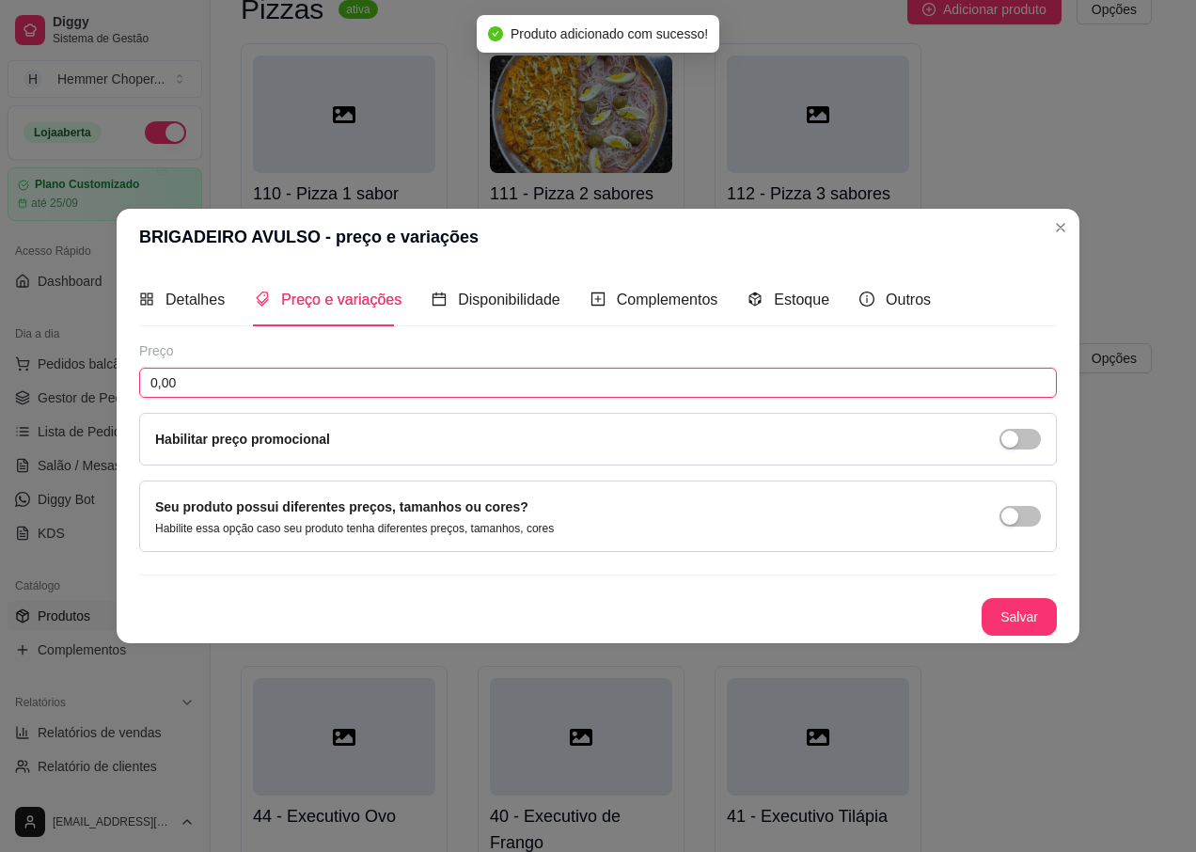
click at [193, 385] on input "0,00" at bounding box center [597, 383] width 917 height 30
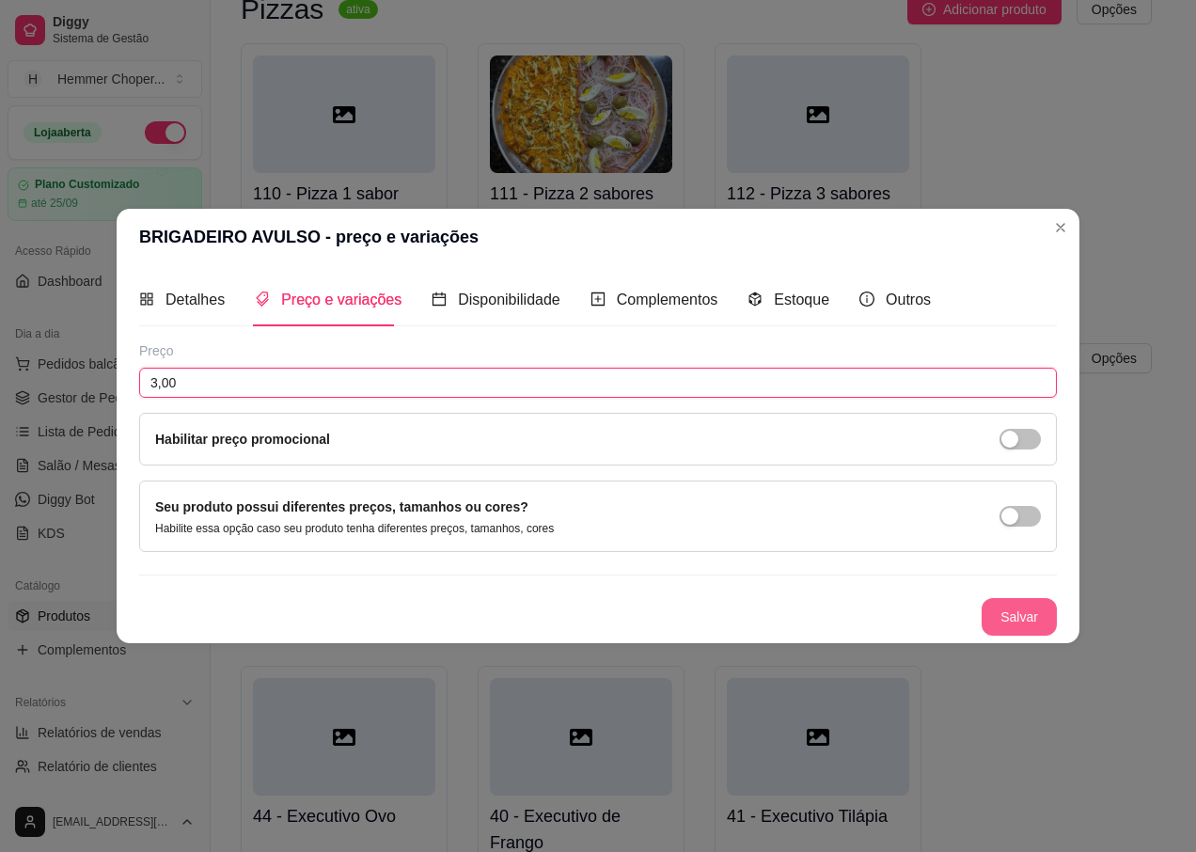
type input "3,00"
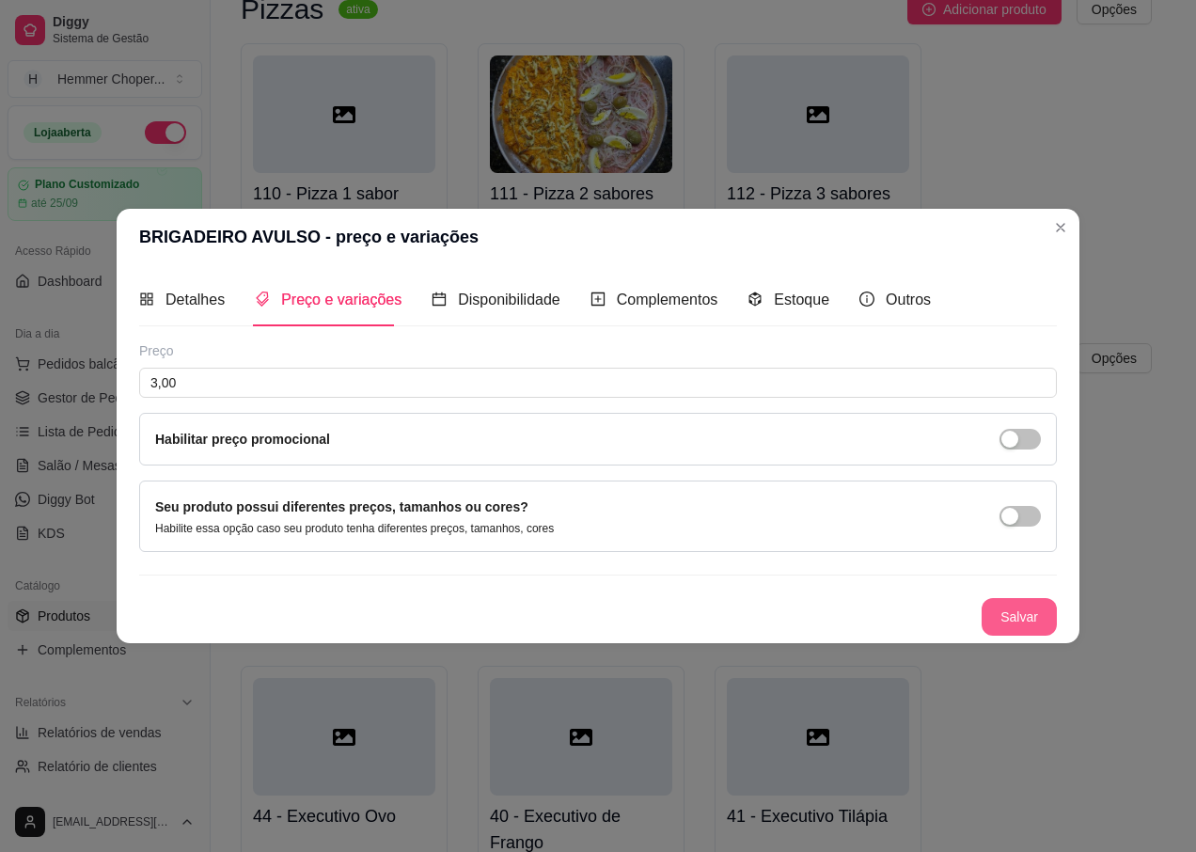
click at [1011, 616] on button "Salvar" at bounding box center [1018, 617] width 75 height 38
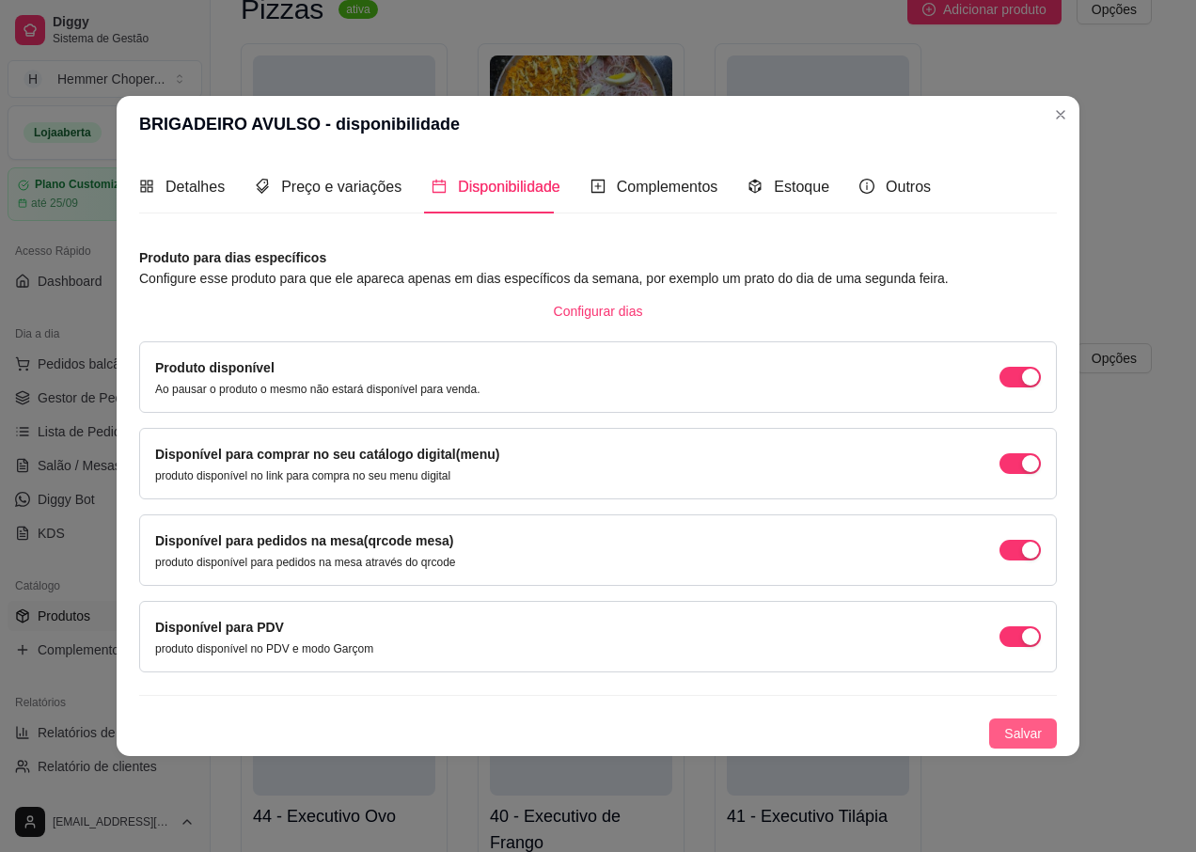
click at [1025, 729] on span "Salvar" at bounding box center [1023, 733] width 38 height 21
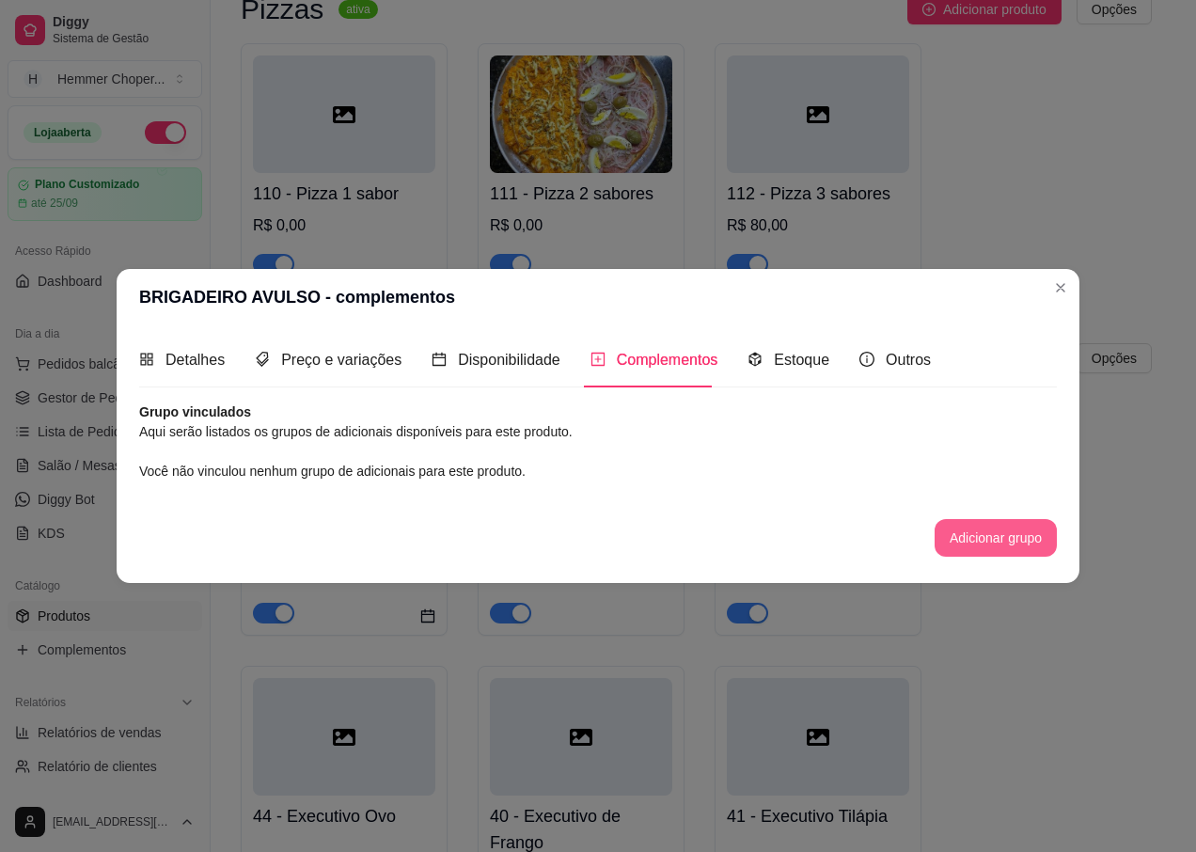
click at [980, 532] on button "Adicionar grupo" at bounding box center [995, 538] width 122 height 38
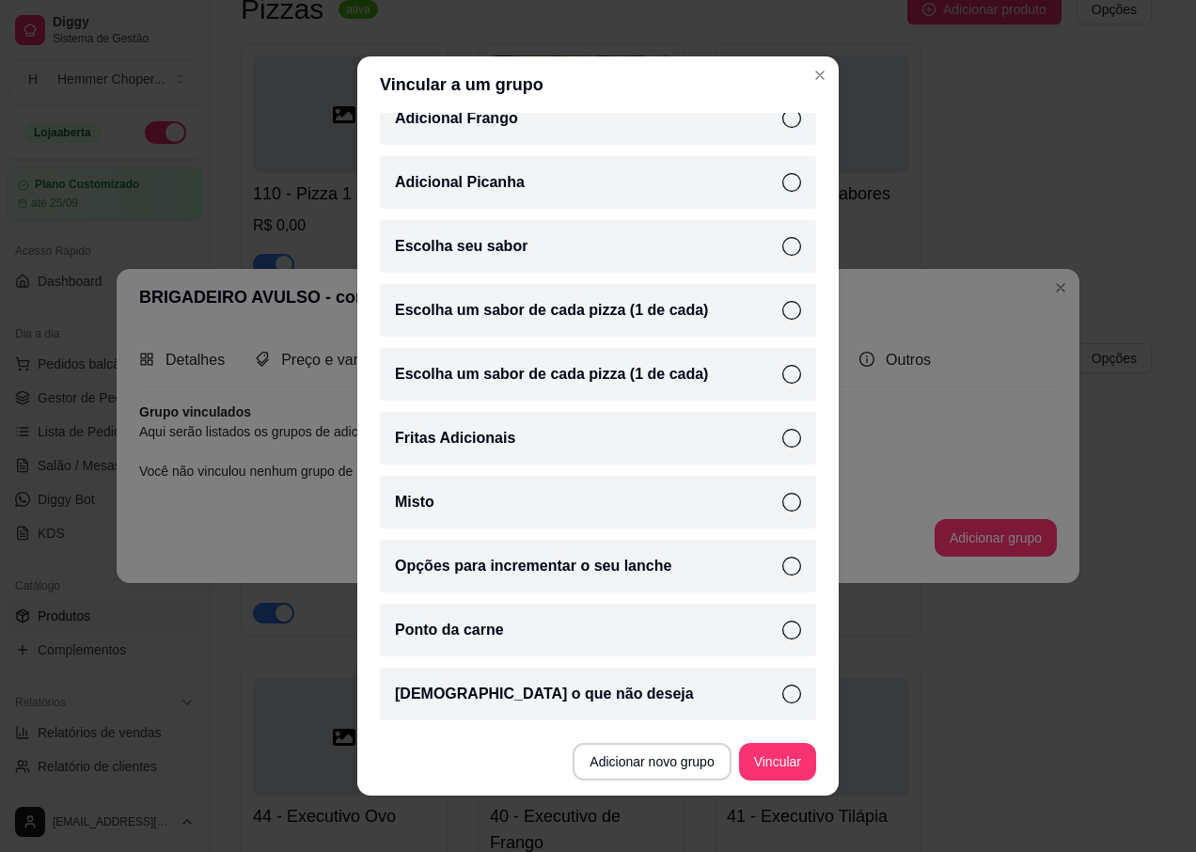
scroll to position [4, 0]
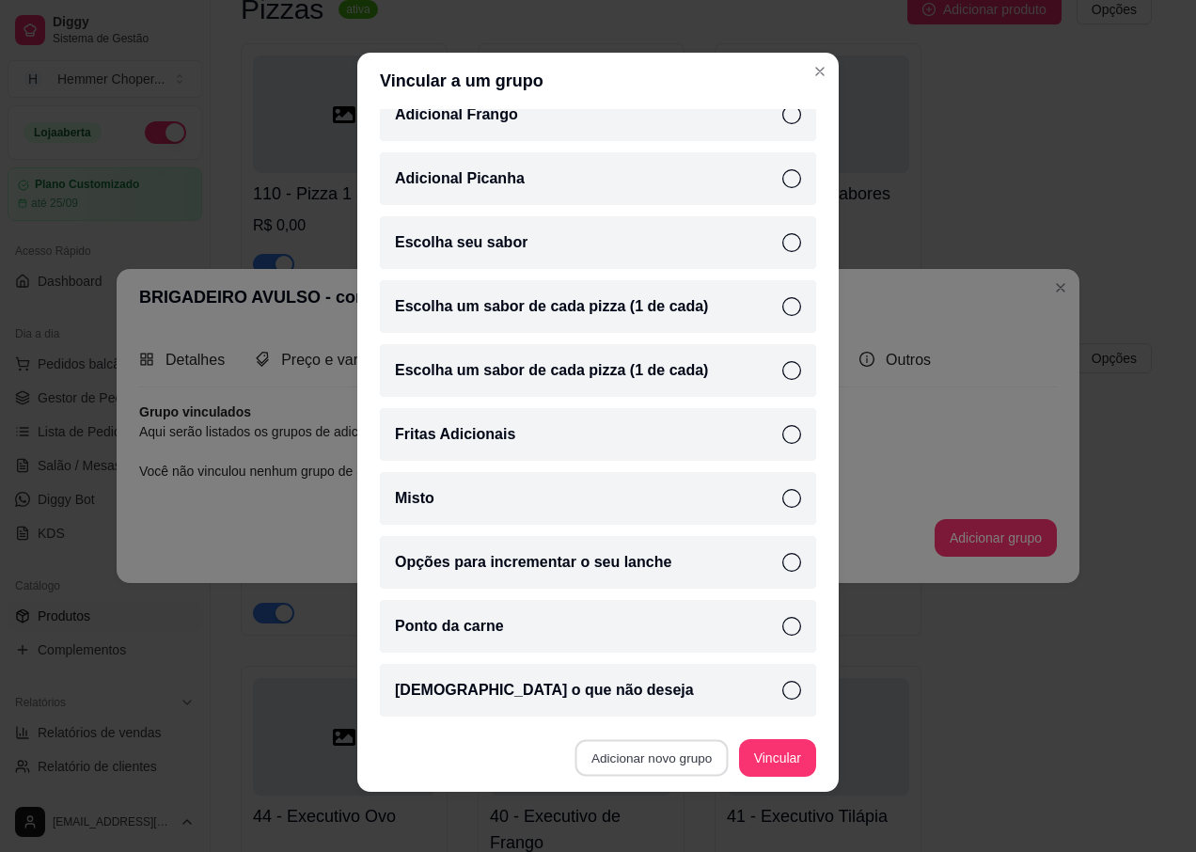
click at [649, 754] on button "Adicionar novo grupo" at bounding box center [651, 758] width 153 height 37
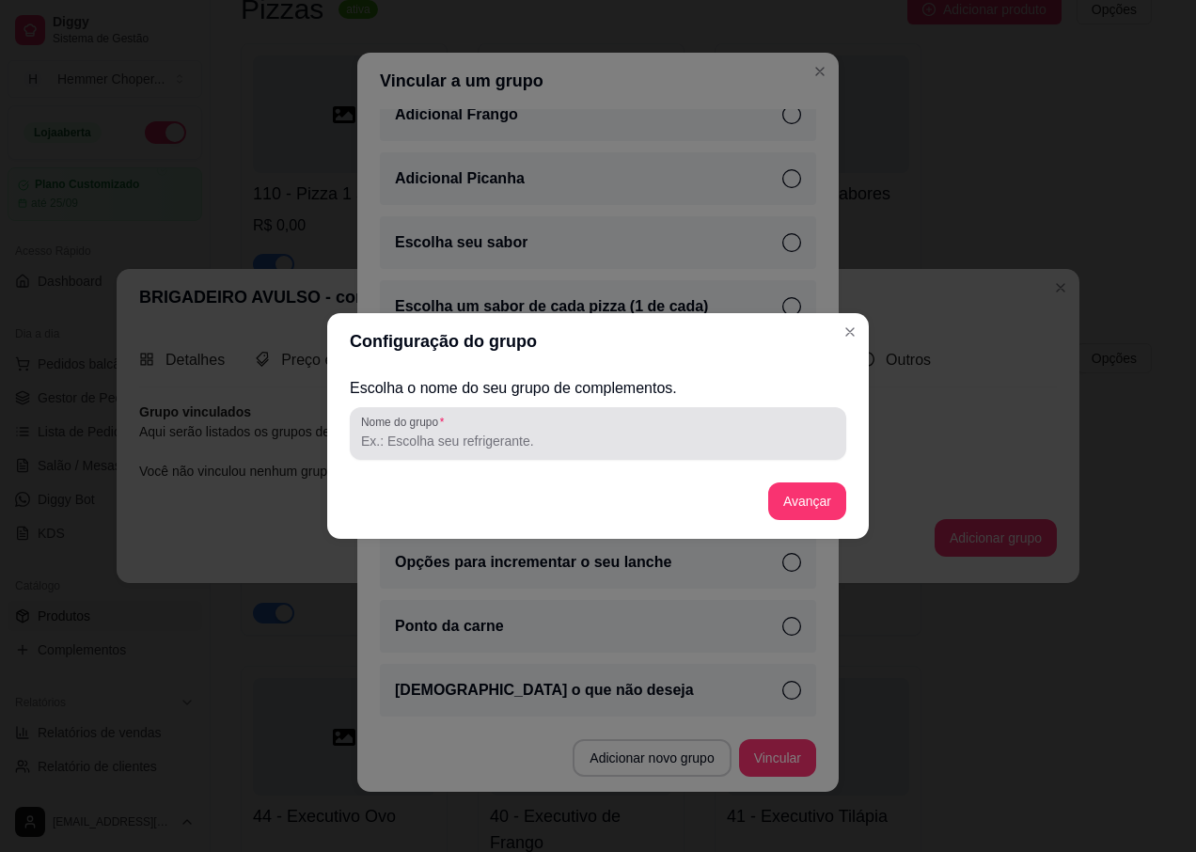
click at [490, 422] on div at bounding box center [598, 434] width 474 height 38
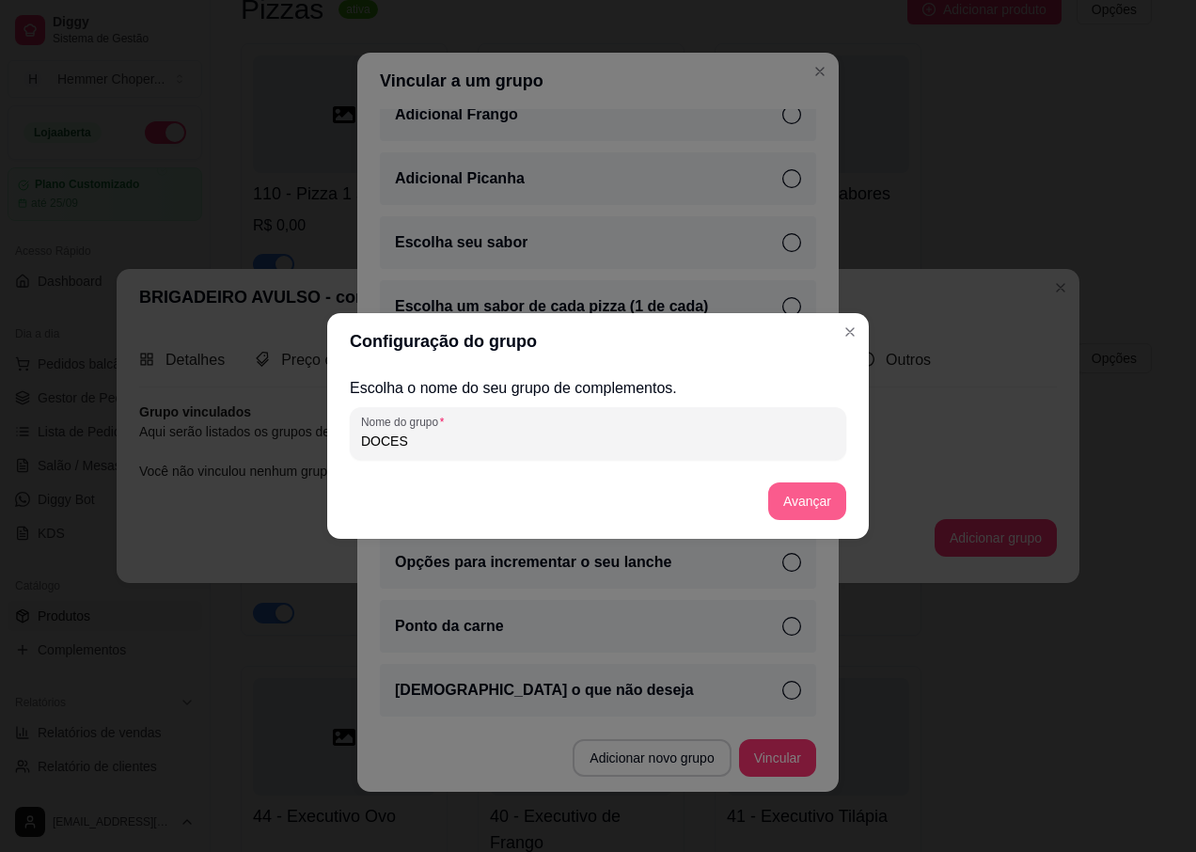
type input "DOCES"
click at [789, 494] on button "Avançar" at bounding box center [807, 501] width 78 height 38
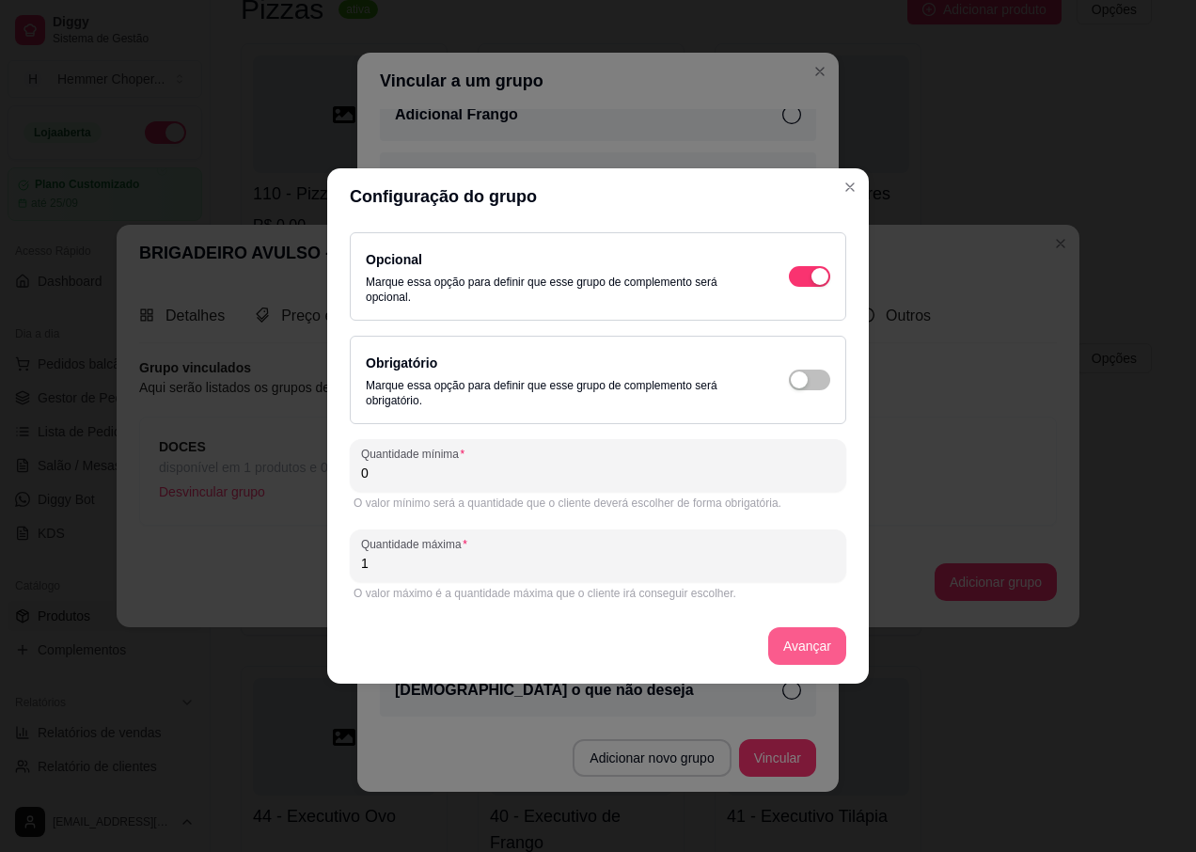
click at [805, 646] on button "Avançar" at bounding box center [807, 646] width 78 height 38
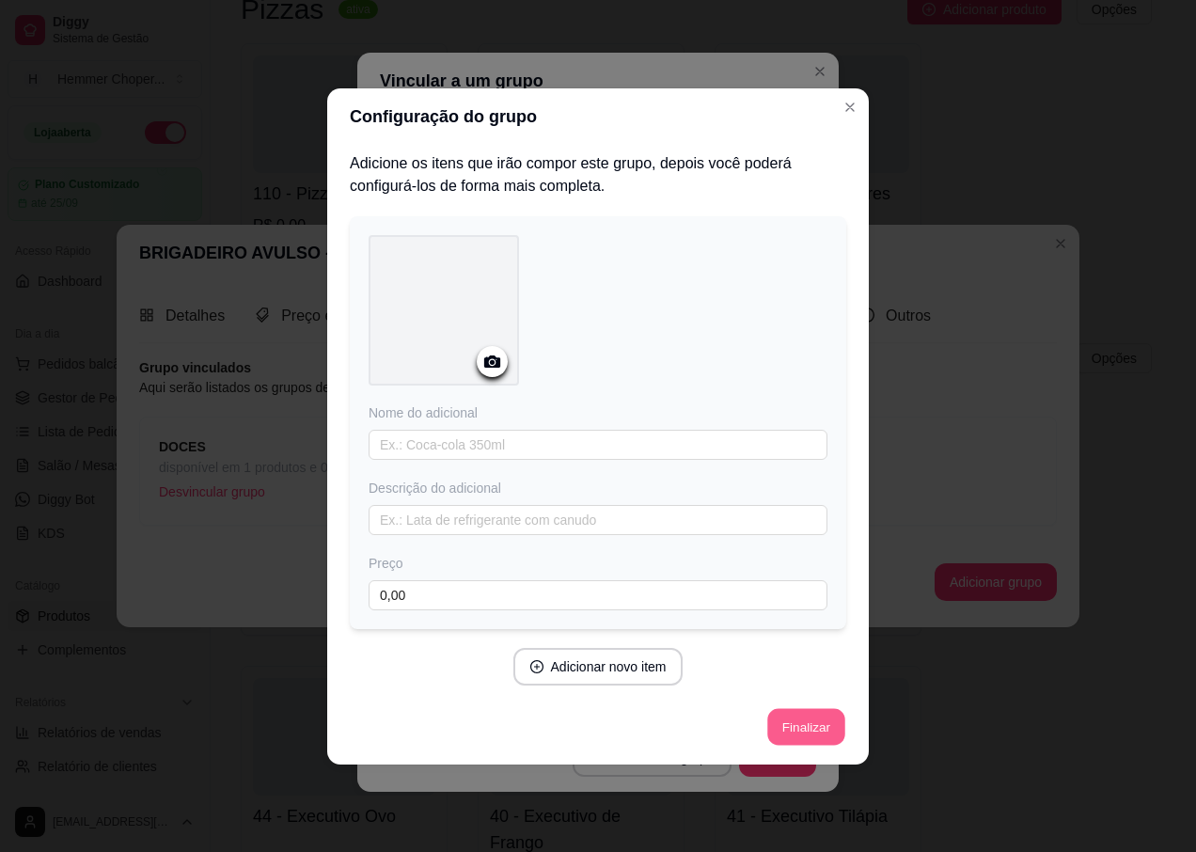
click at [807, 726] on button "Finalizar" at bounding box center [805, 726] width 77 height 37
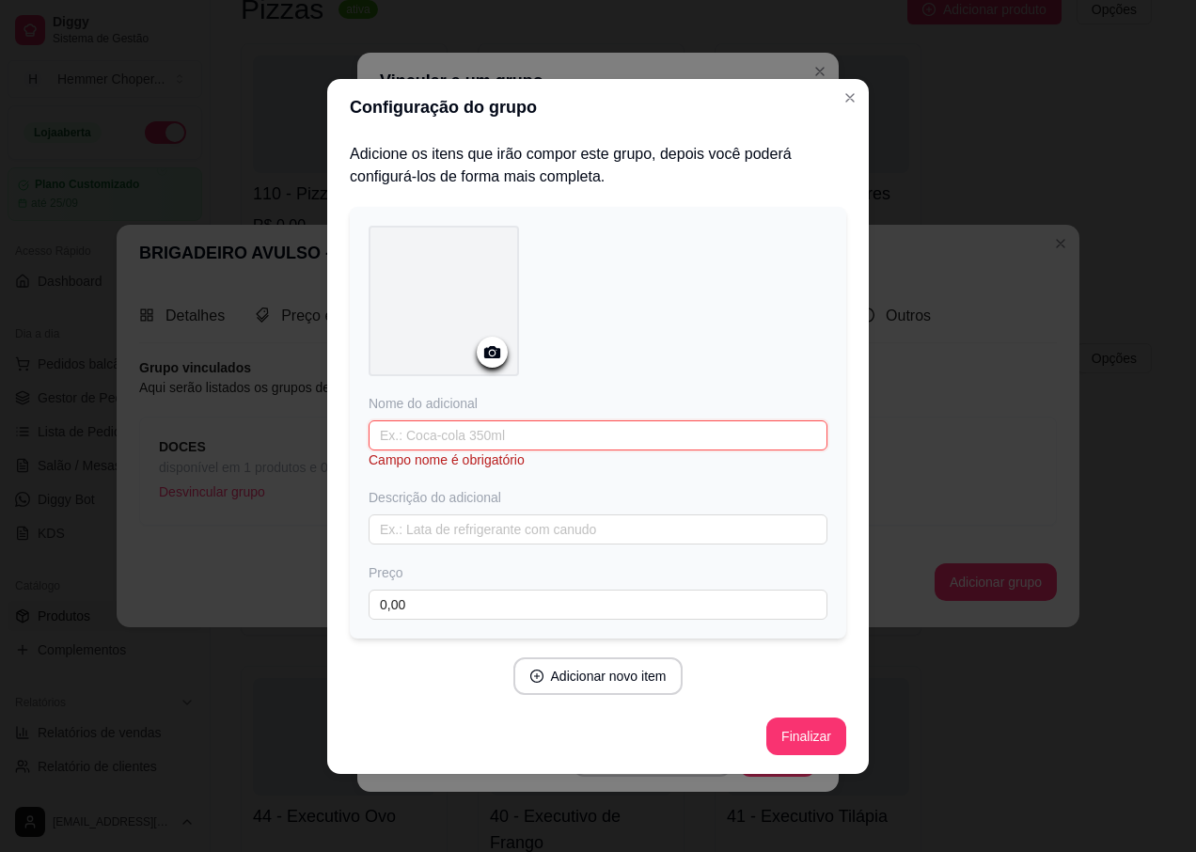
click at [420, 431] on input "text" at bounding box center [597, 435] width 459 height 30
click at [846, 96] on icon "Close" at bounding box center [849, 97] width 15 height 15
click at [438, 441] on input "text" at bounding box center [597, 435] width 459 height 30
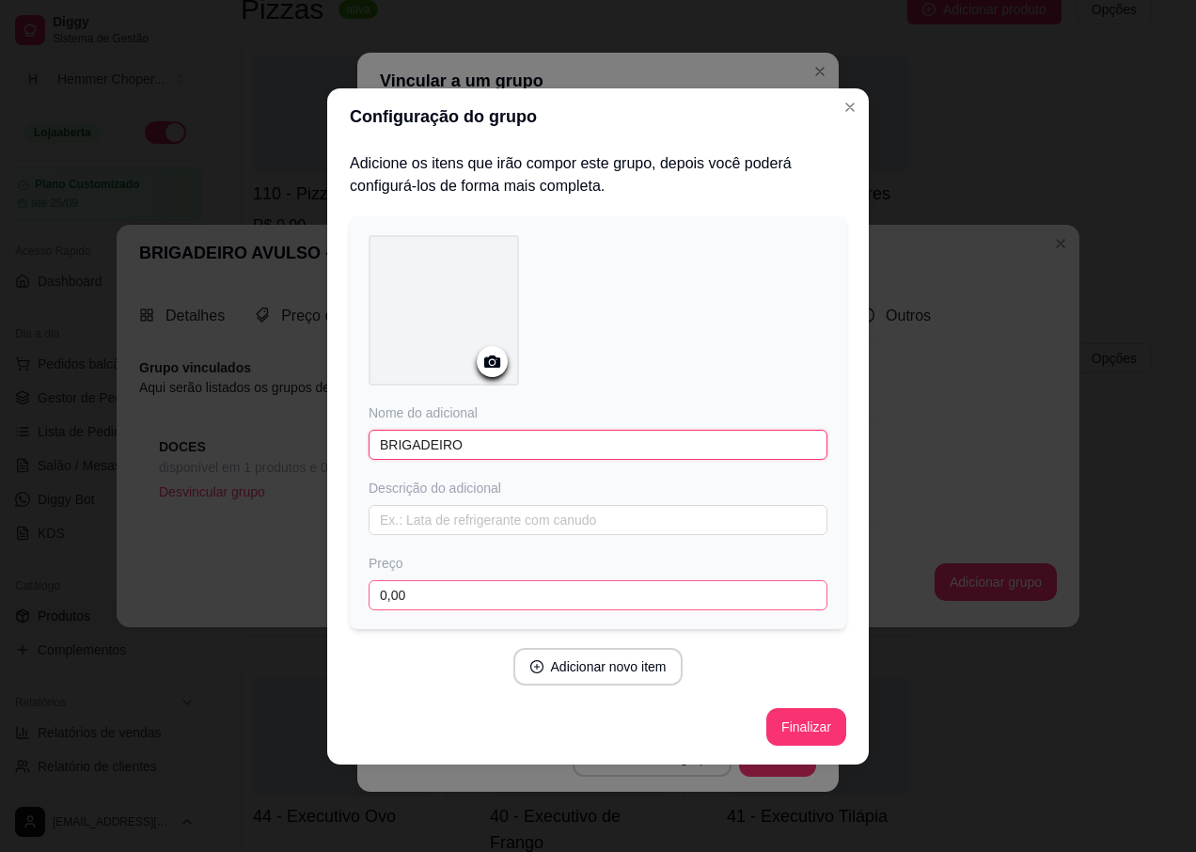
type input "BRIGADEIRO"
click at [410, 588] on input "0,00" at bounding box center [597, 595] width 459 height 30
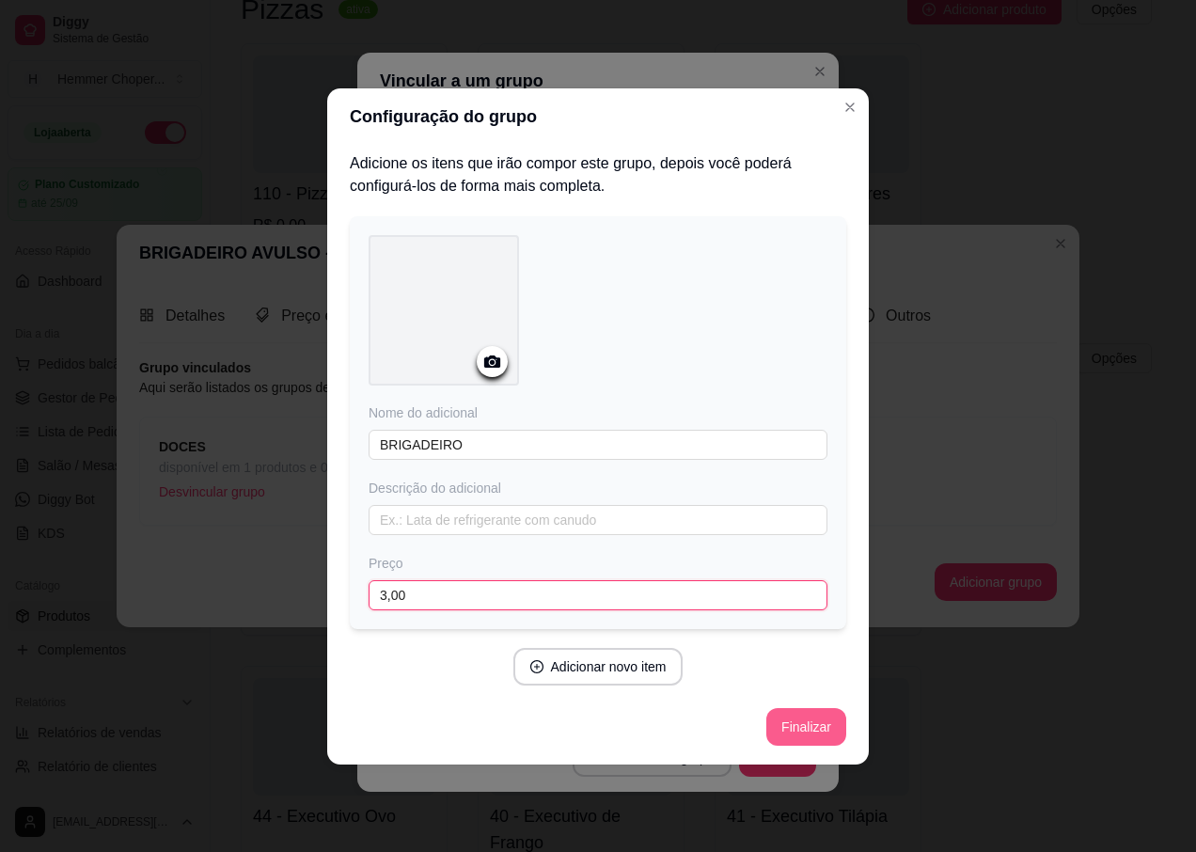
type input "3,00"
click at [815, 739] on button "Finalizar" at bounding box center [805, 726] width 77 height 37
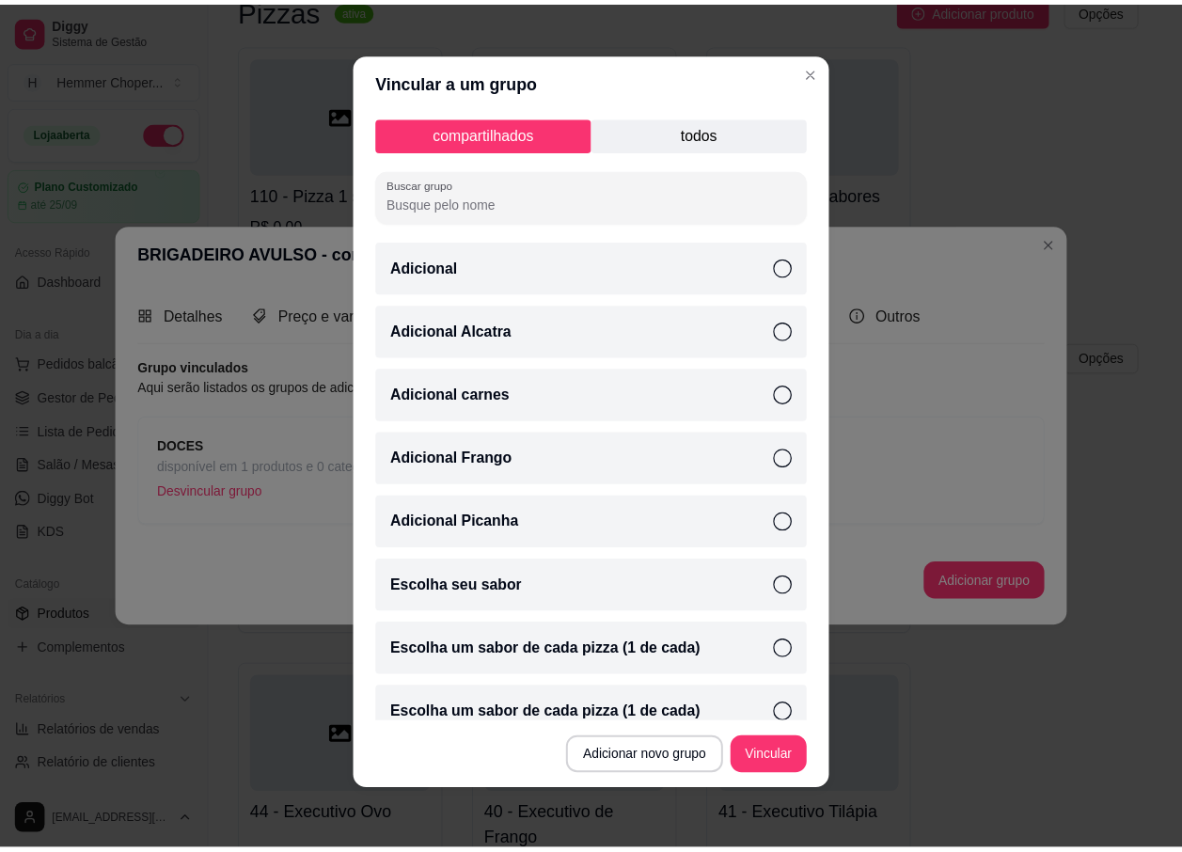
scroll to position [0, 0]
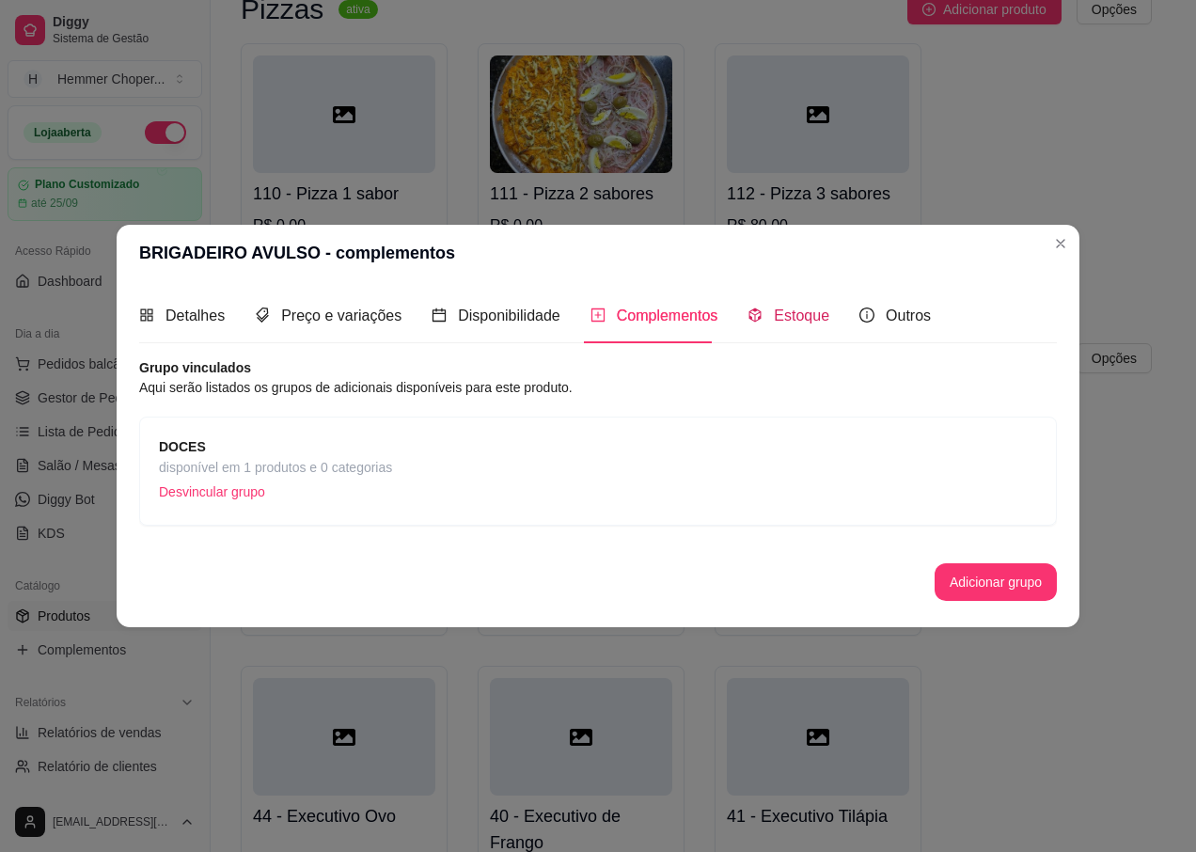
click at [798, 321] on span "Estoque" at bounding box center [801, 315] width 55 height 16
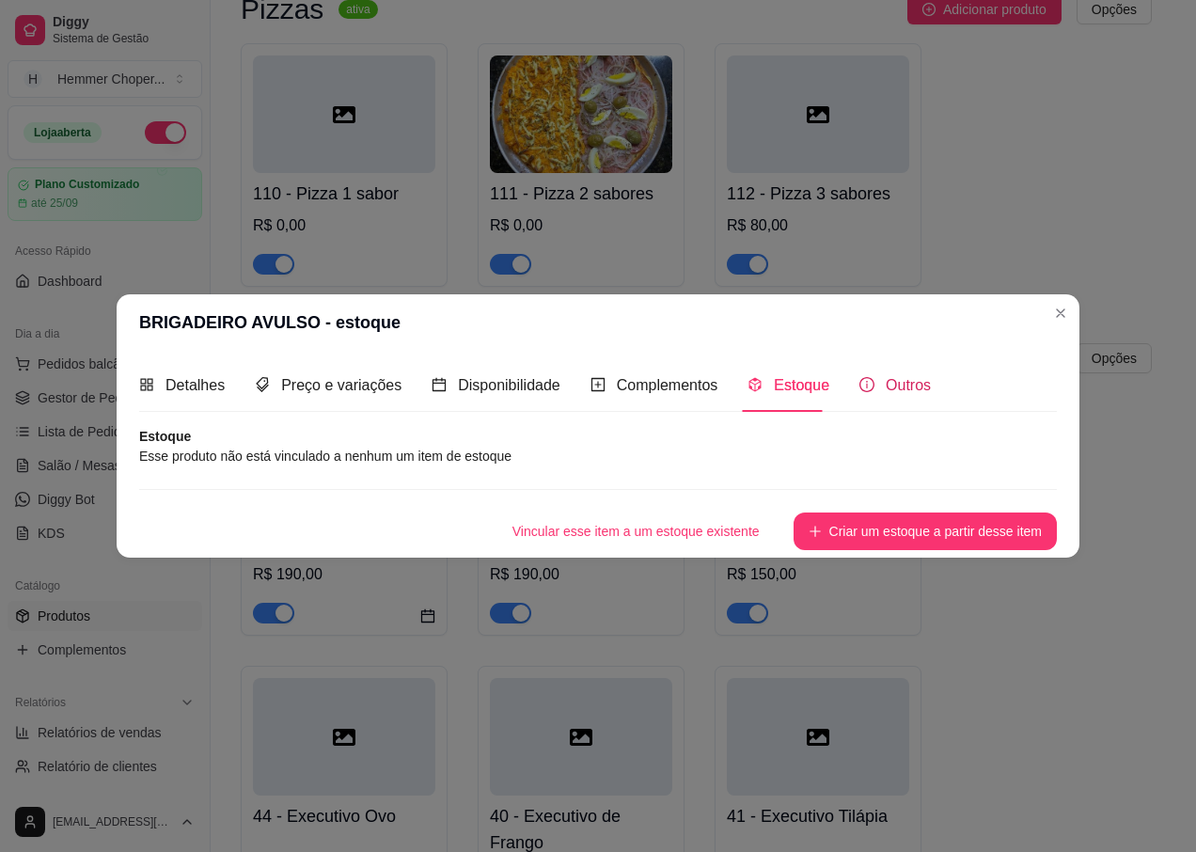
click at [869, 382] on div "Outros" at bounding box center [894, 385] width 71 height 24
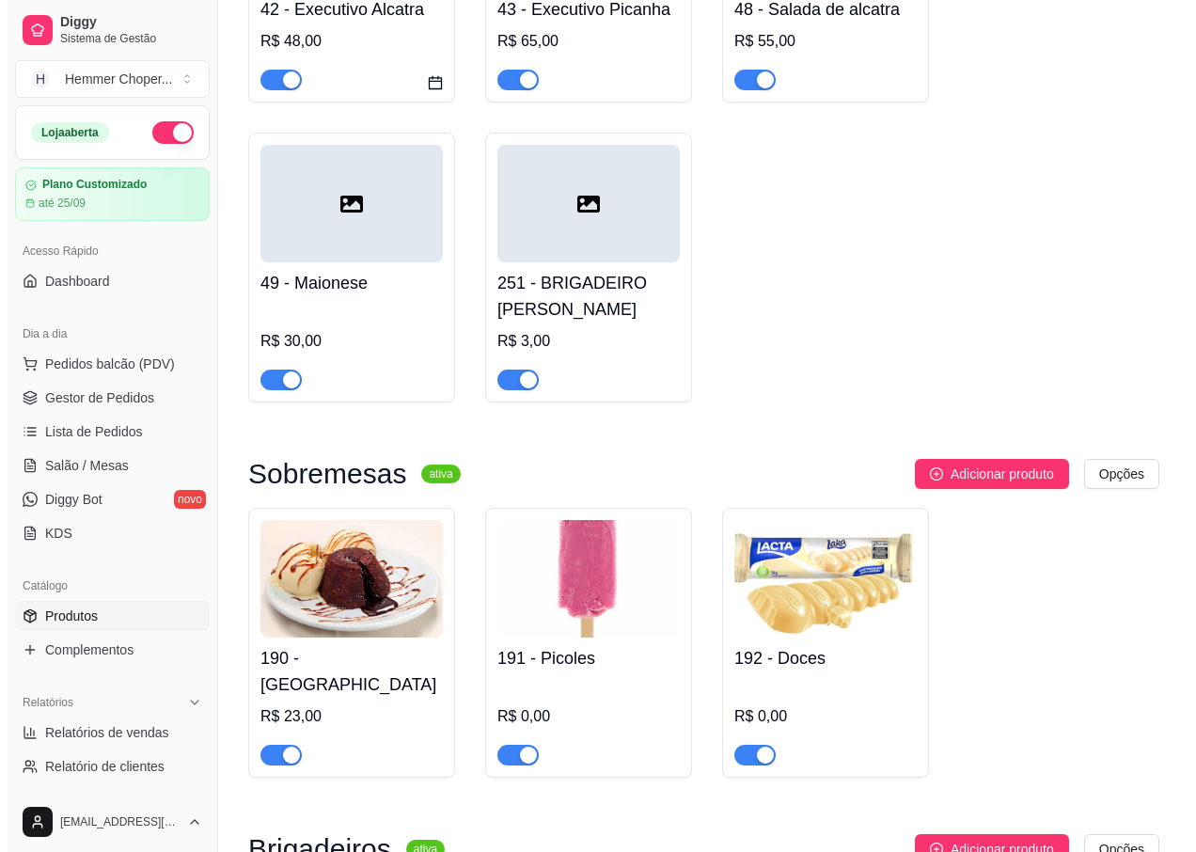
scroll to position [8125, 0]
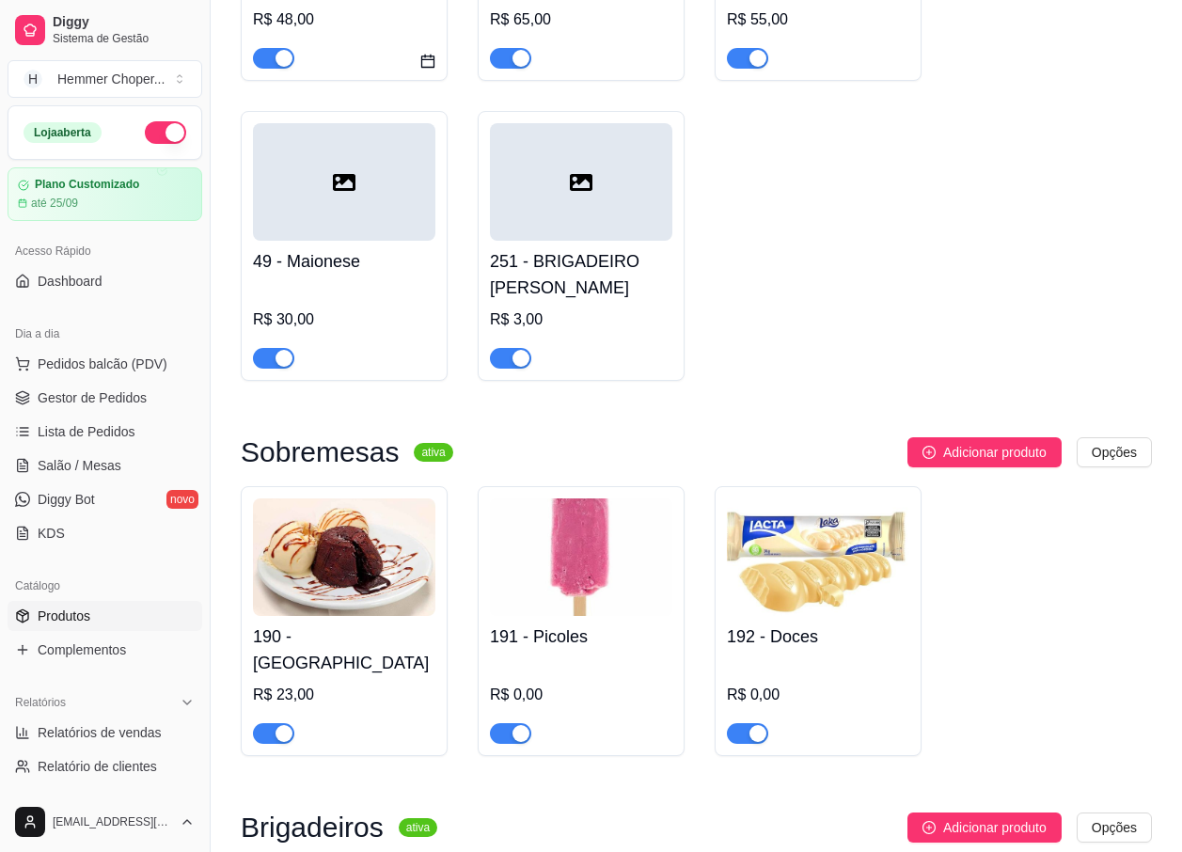
click at [562, 248] on h4 "251 - BRIGADEIRO [PERSON_NAME]" at bounding box center [581, 274] width 182 height 53
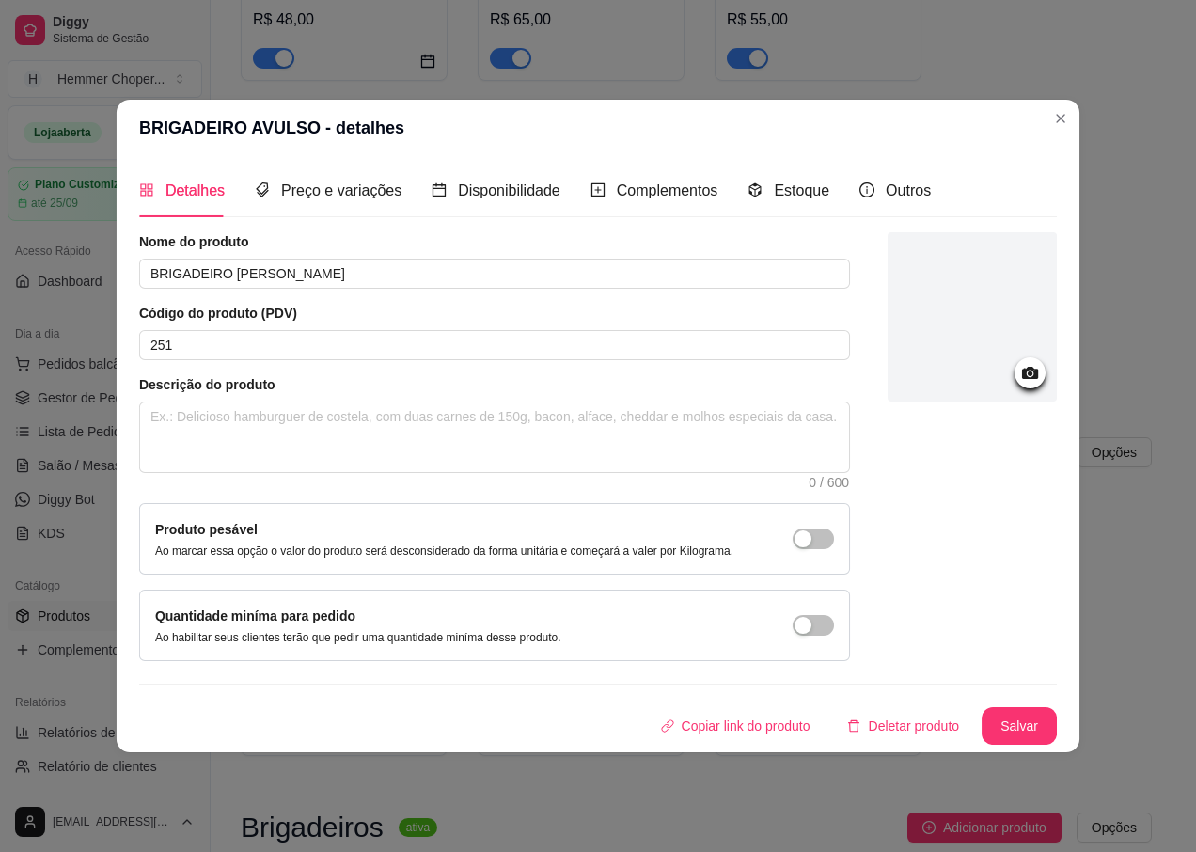
click at [555, 304] on div "Nome do produto BRIGADEIRO AVULSO Código do produto (PDV) 251 Descrição do prod…" at bounding box center [494, 446] width 711 height 429
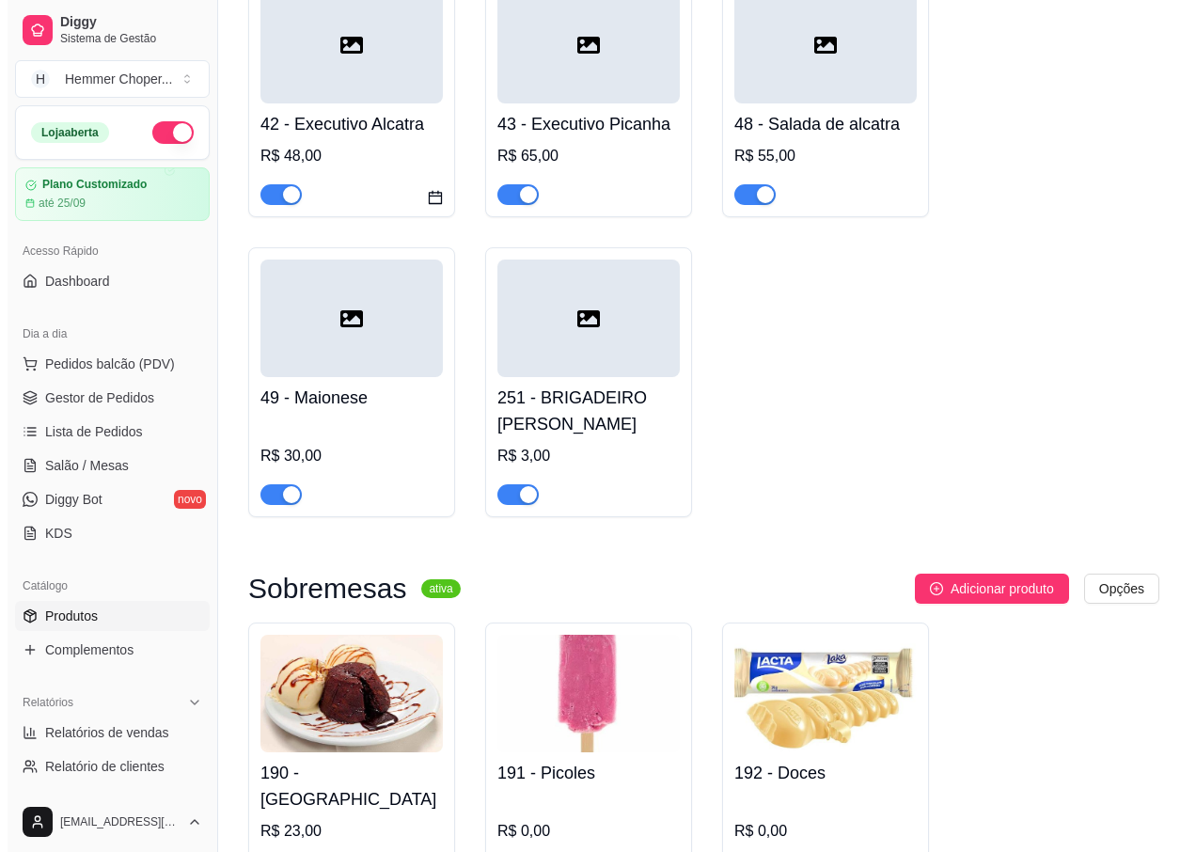
scroll to position [8151, 0]
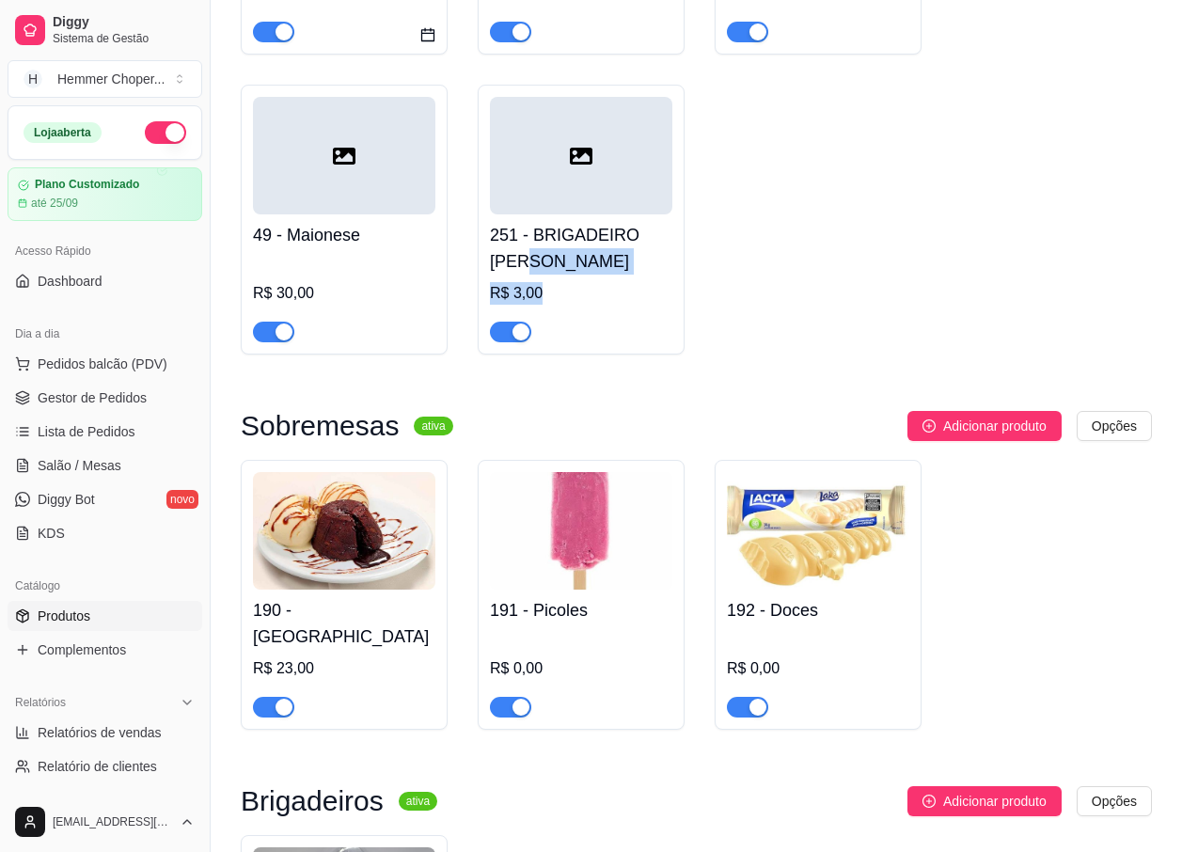
drag, startPoint x: 534, startPoint y: 231, endPoint x: 544, endPoint y: 259, distance: 29.2
click at [544, 259] on div "251 - BRIGADEIRO AVULSO R$ 3,00" at bounding box center [581, 278] width 182 height 128
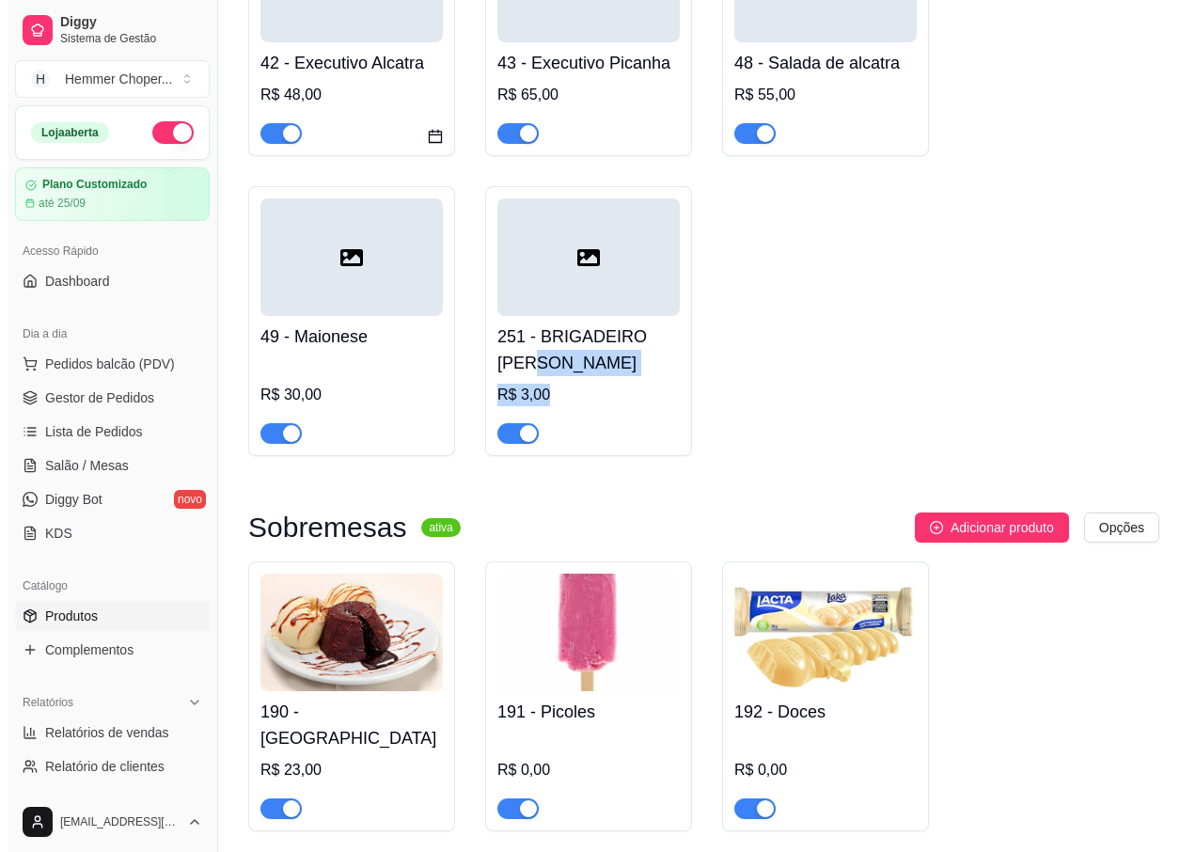
scroll to position [8046, 0]
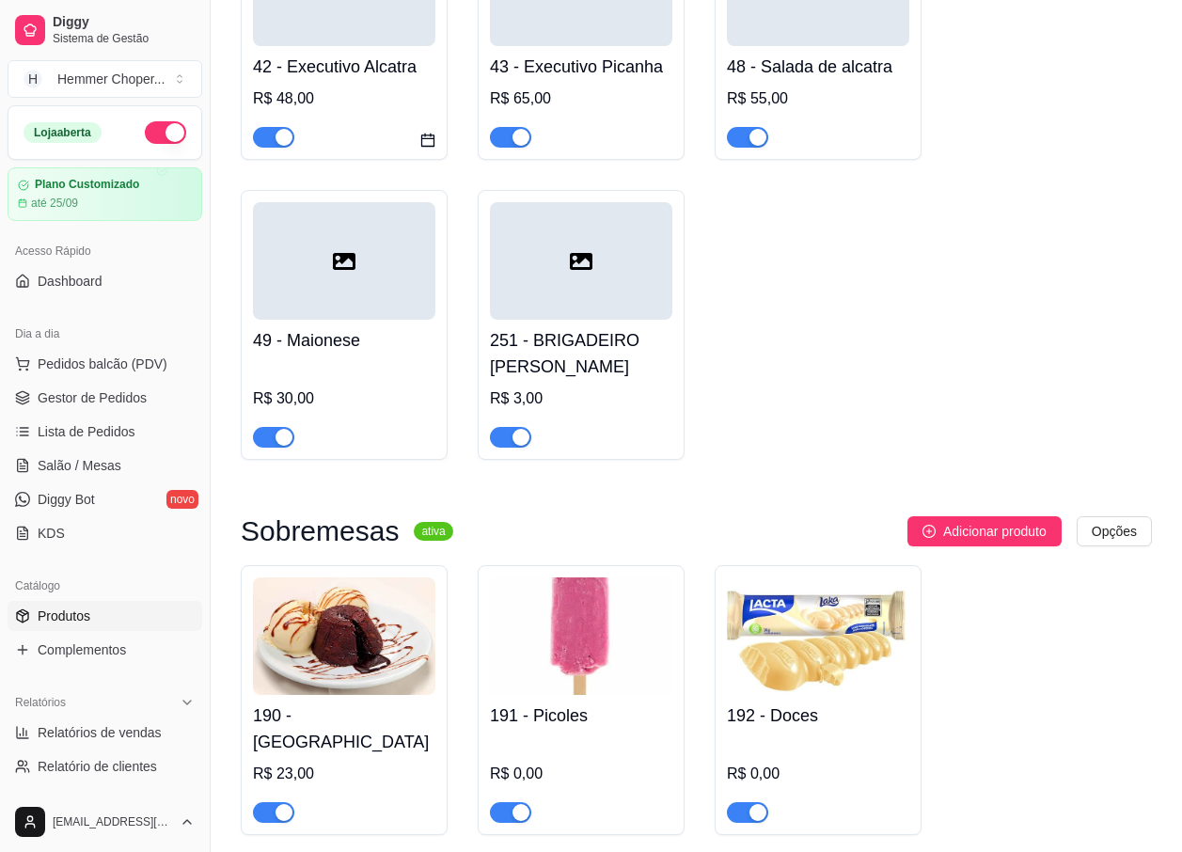
click at [594, 327] on h4 "251 - BRIGADEIRO [PERSON_NAME]" at bounding box center [581, 353] width 182 height 53
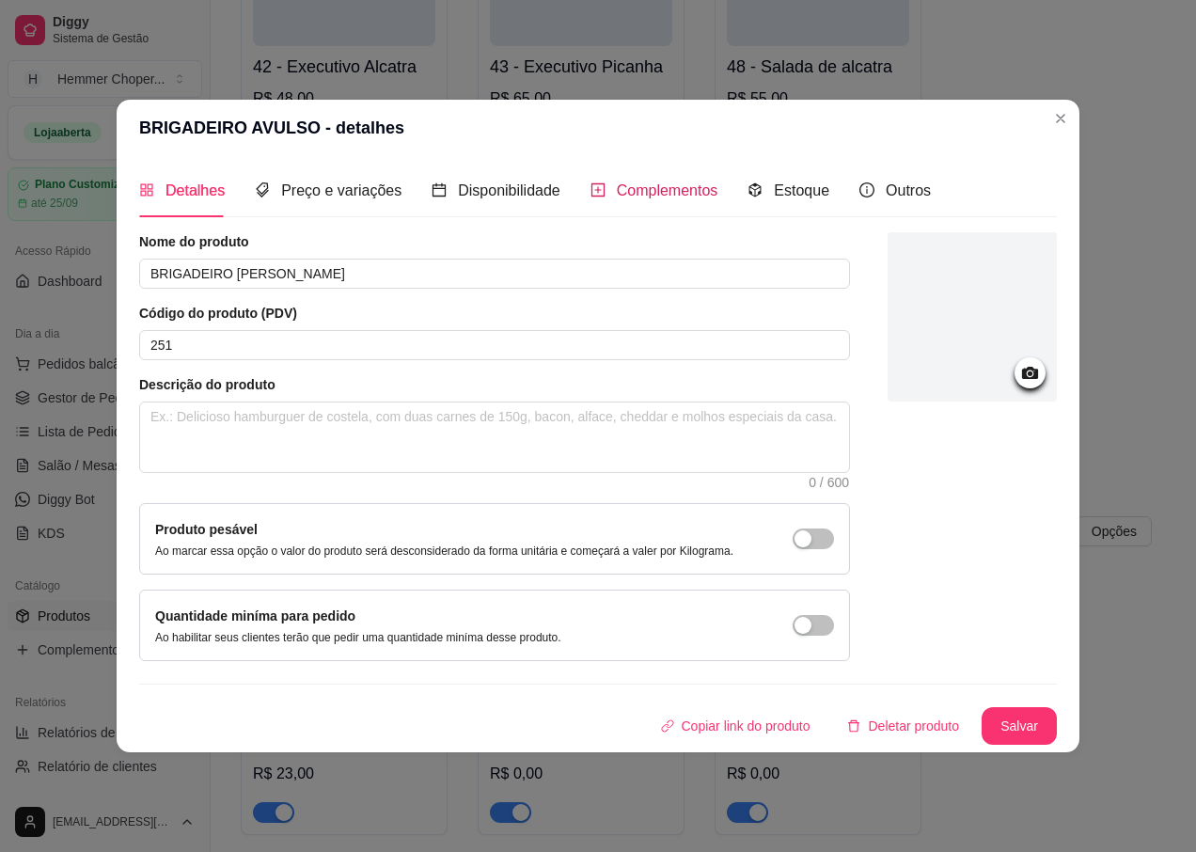
click at [637, 194] on span "Complementos" at bounding box center [668, 190] width 102 height 16
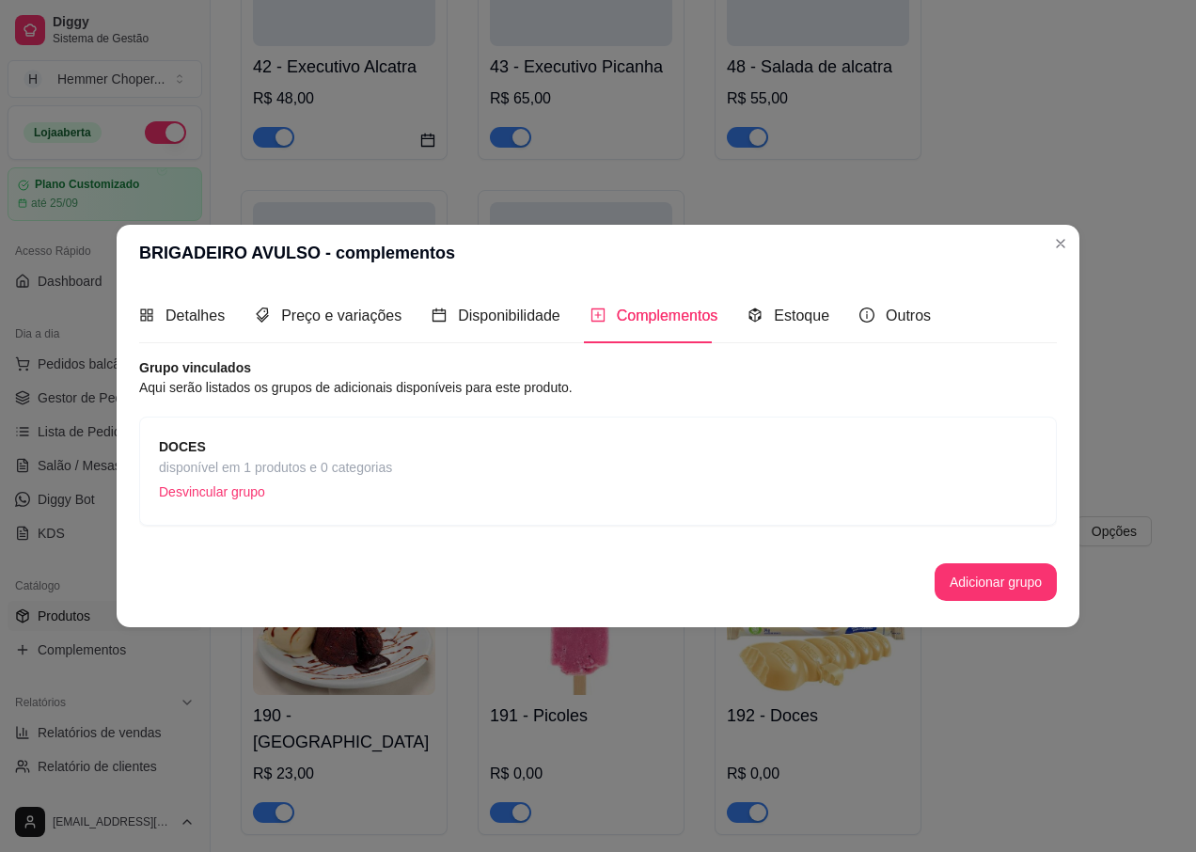
click at [222, 491] on p "Desvincular grupo" at bounding box center [275, 492] width 233 height 28
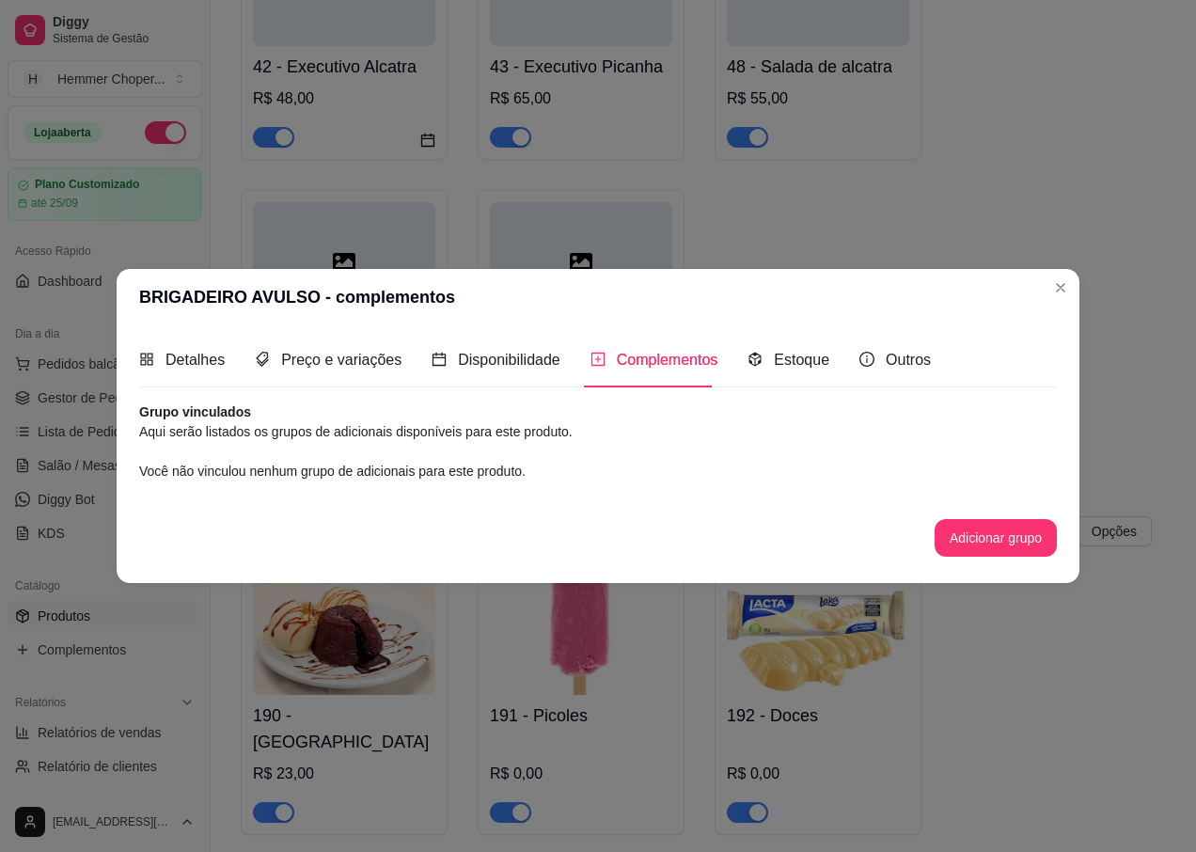
click at [623, 366] on span "Complementos" at bounding box center [668, 360] width 102 height 16
click at [978, 537] on button "Adicionar grupo" at bounding box center [995, 538] width 122 height 38
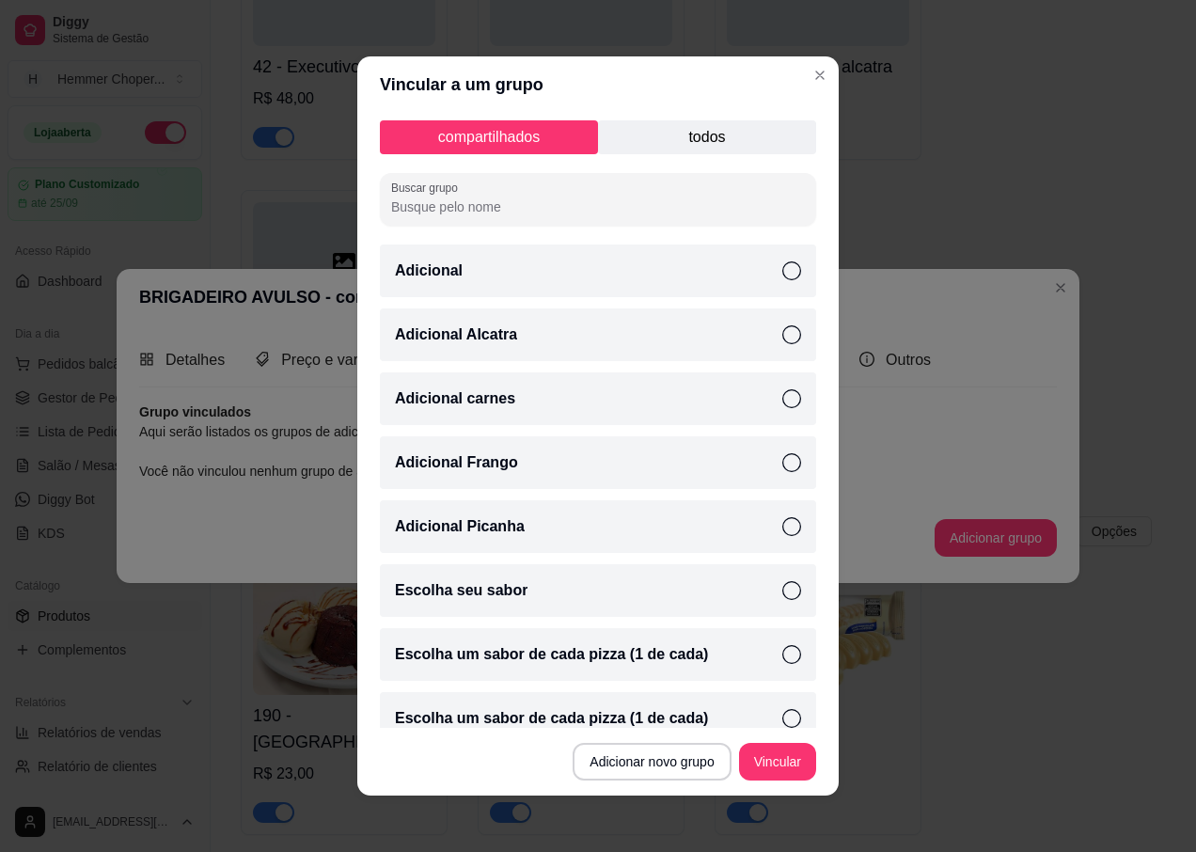
click at [480, 204] on input "Buscar grupo" at bounding box center [598, 206] width 414 height 19
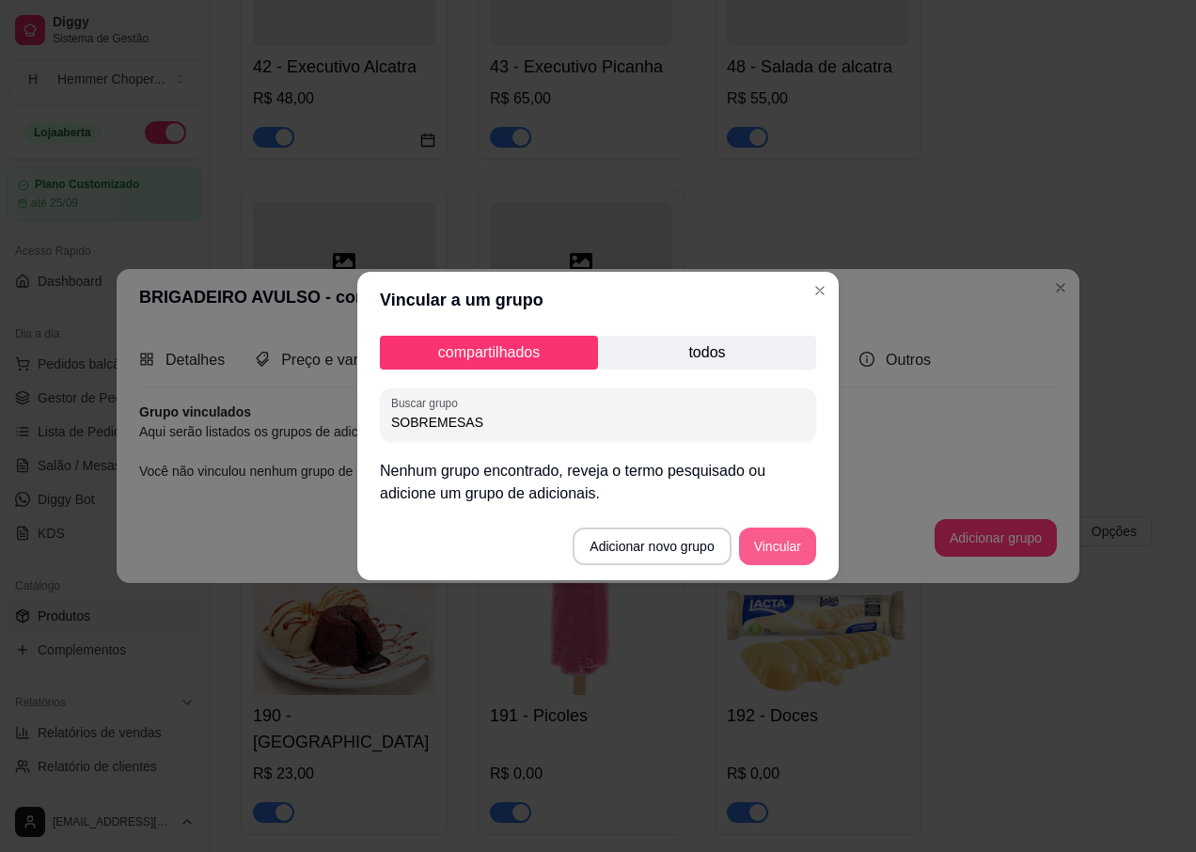
type input "SOBREMESAS"
click at [759, 548] on button "Vincular" at bounding box center [777, 546] width 75 height 37
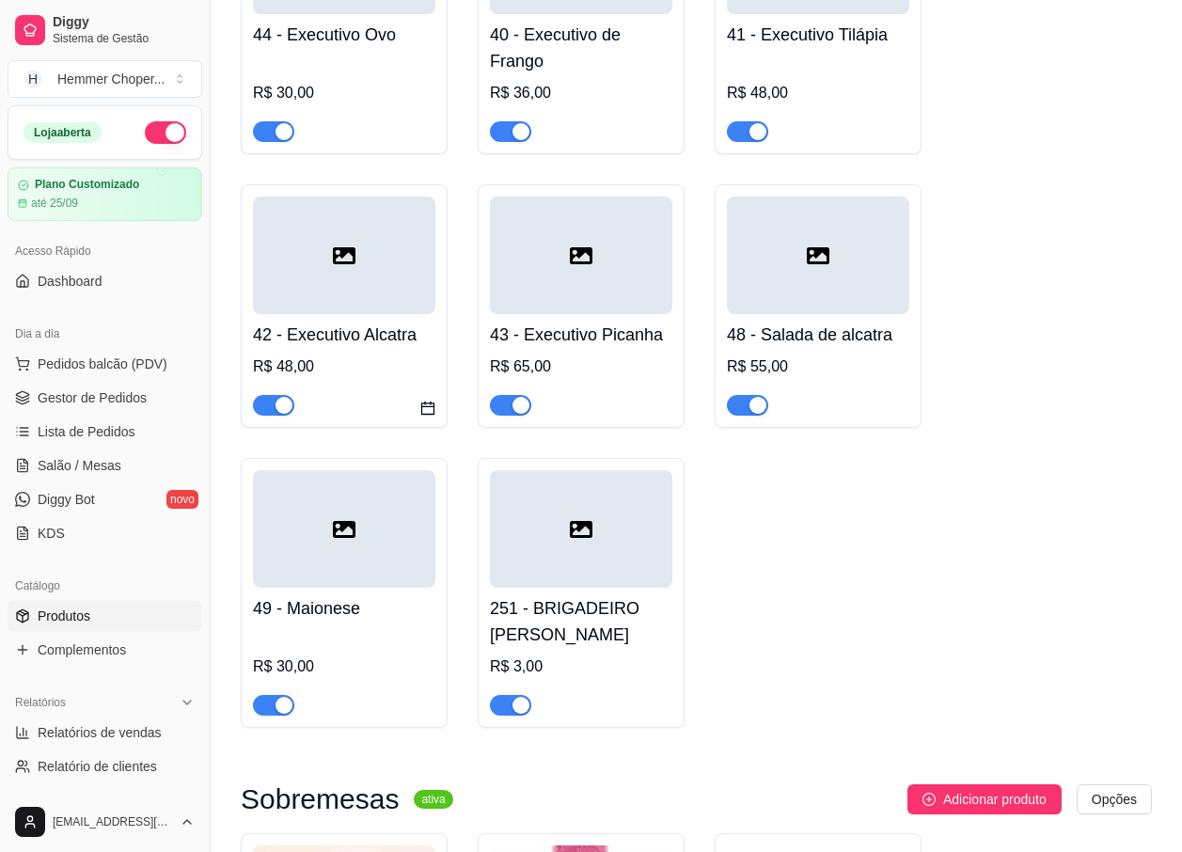
scroll to position [7764, 0]
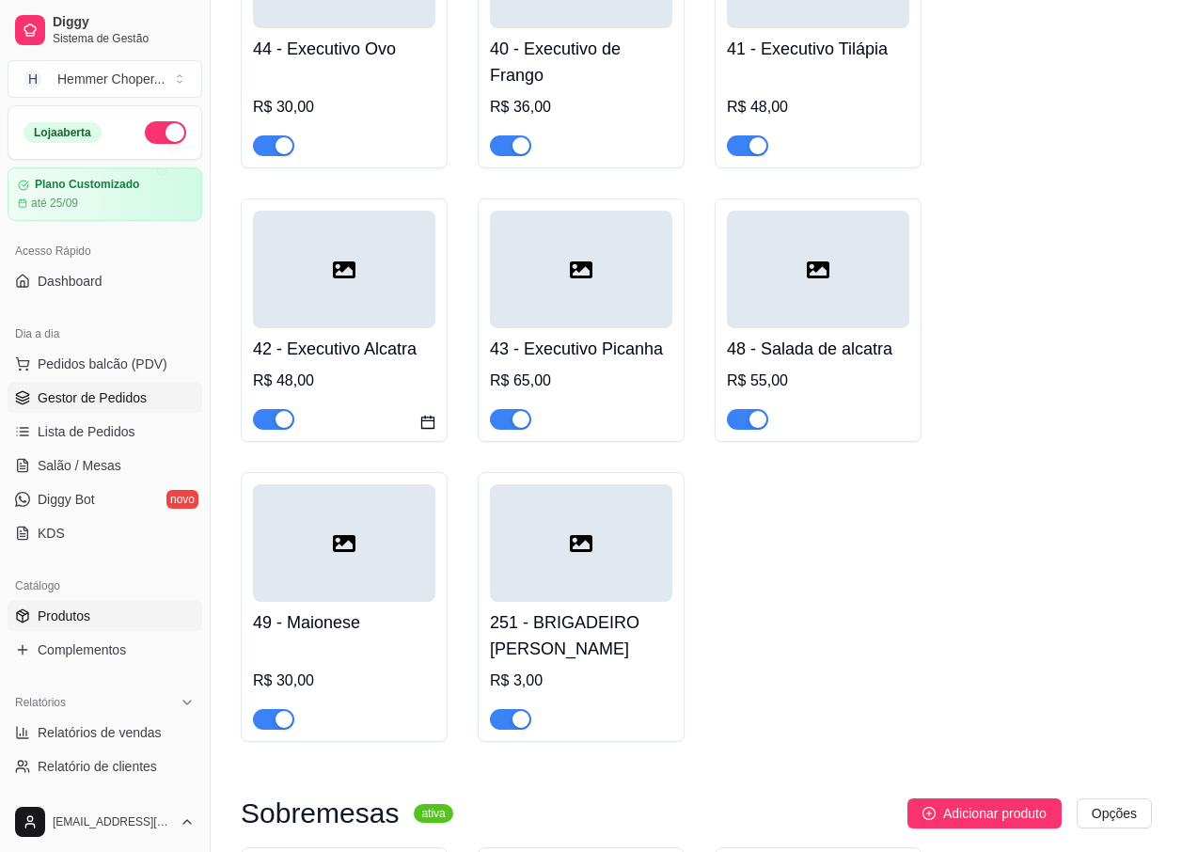
click at [84, 400] on span "Gestor de Pedidos" at bounding box center [92, 397] width 109 height 19
